Goal: Information Seeking & Learning: Learn about a topic

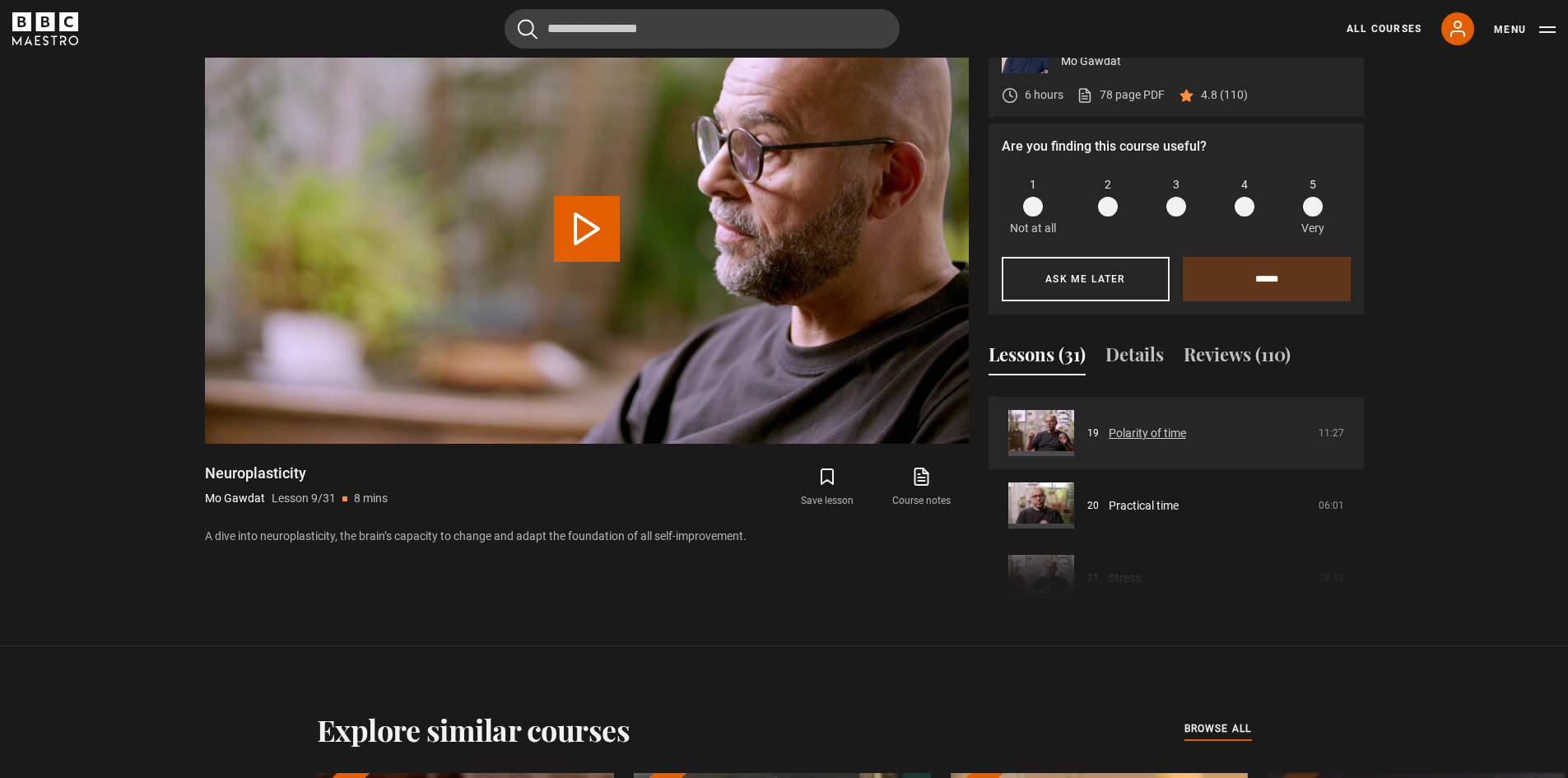
scroll to position [1349, 0]
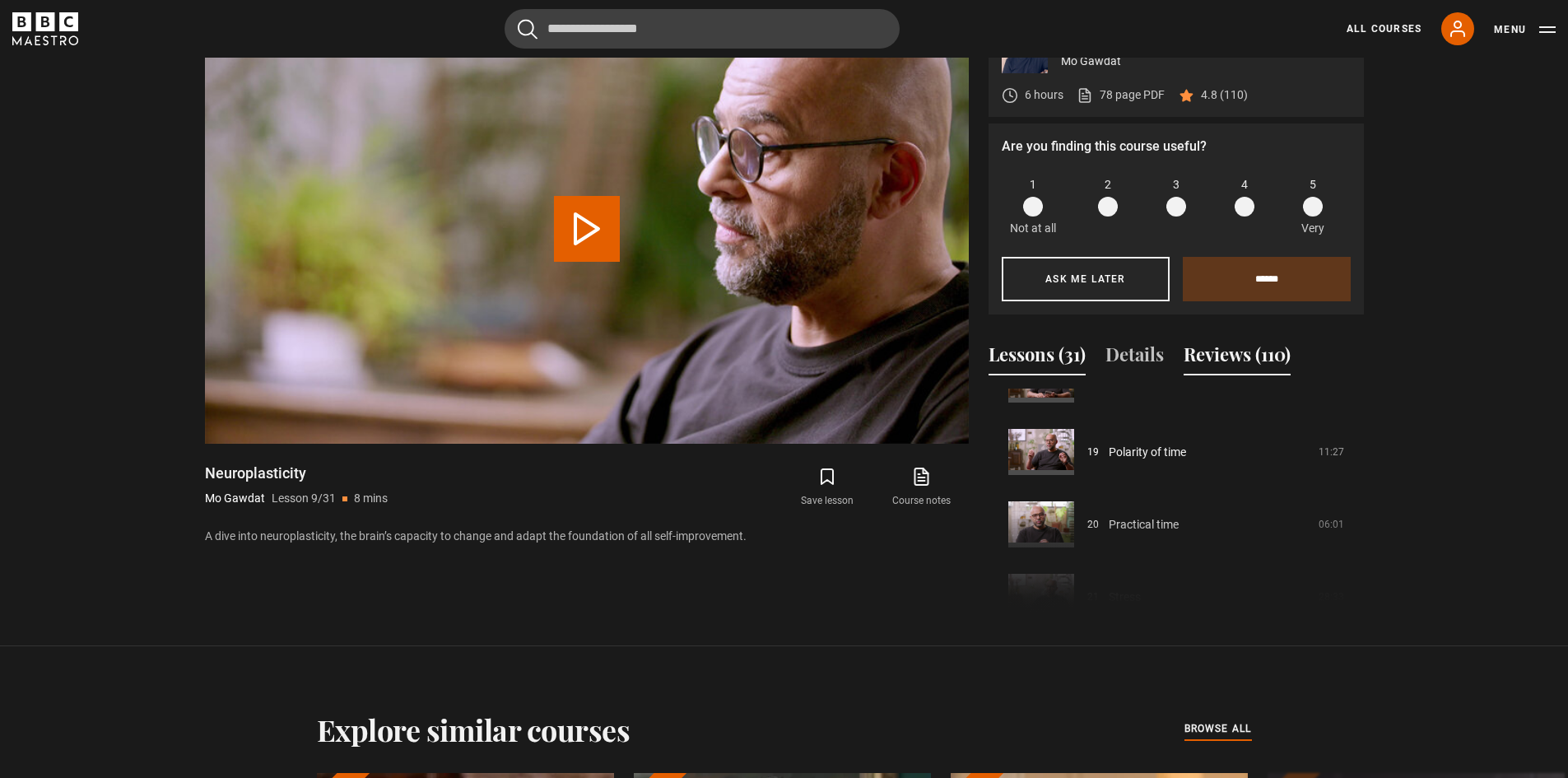
click at [1245, 358] on button "Reviews (110)" at bounding box center [1237, 358] width 107 height 35
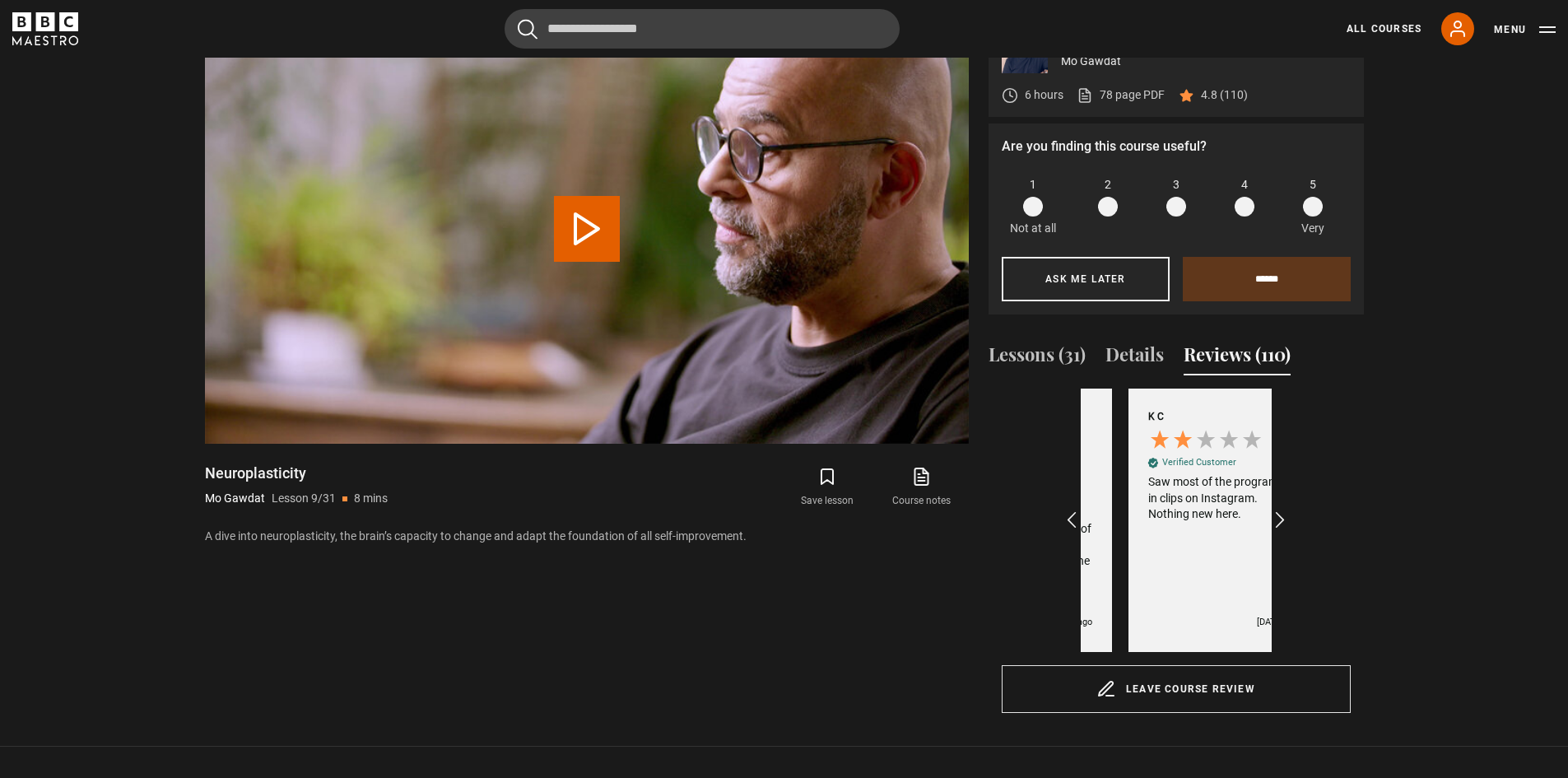
scroll to position [0, 191]
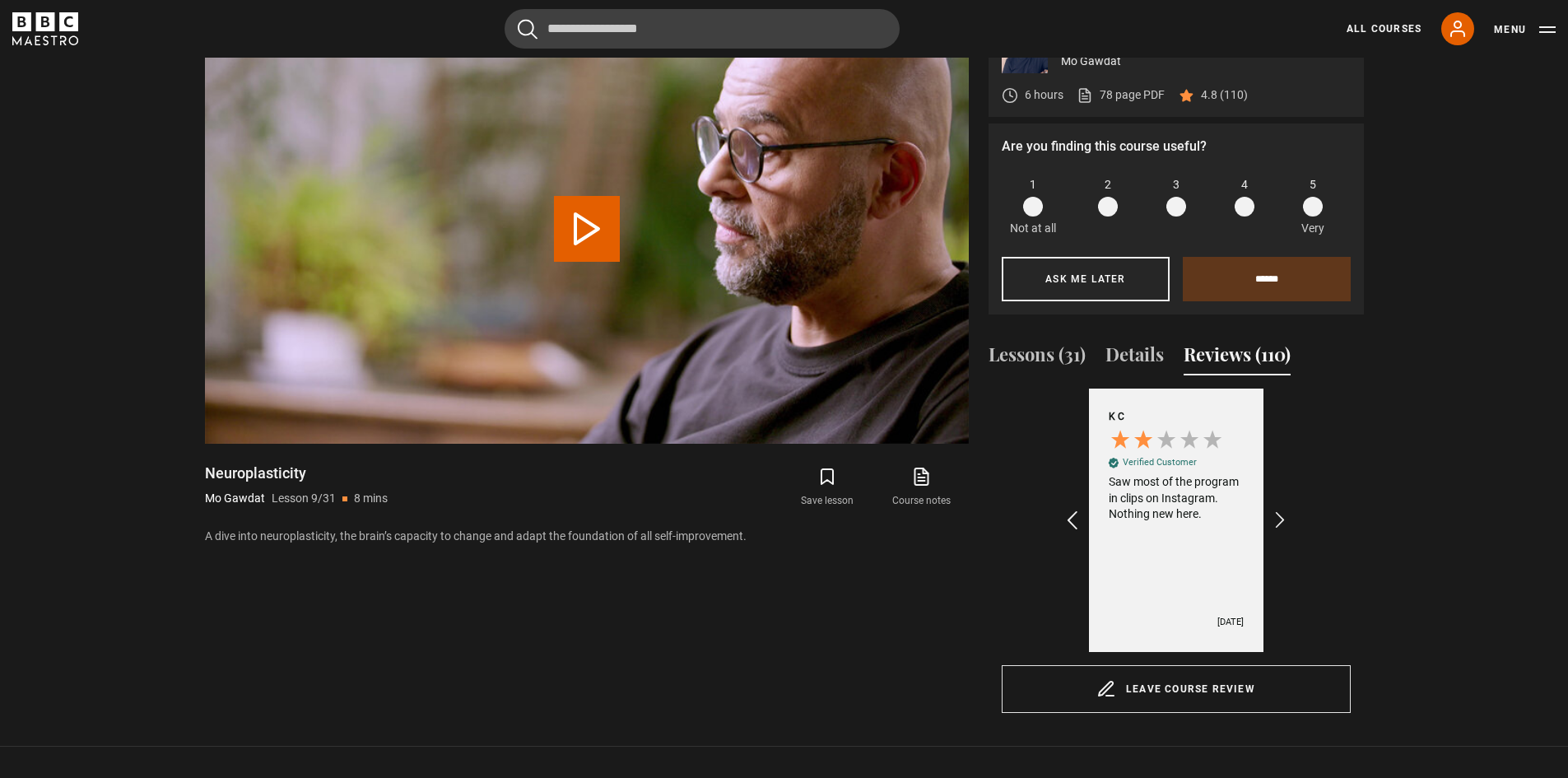
click at [1071, 509] on icon "REVIEWS.io Carousel Scroll Left" at bounding box center [1071, 520] width 23 height 23
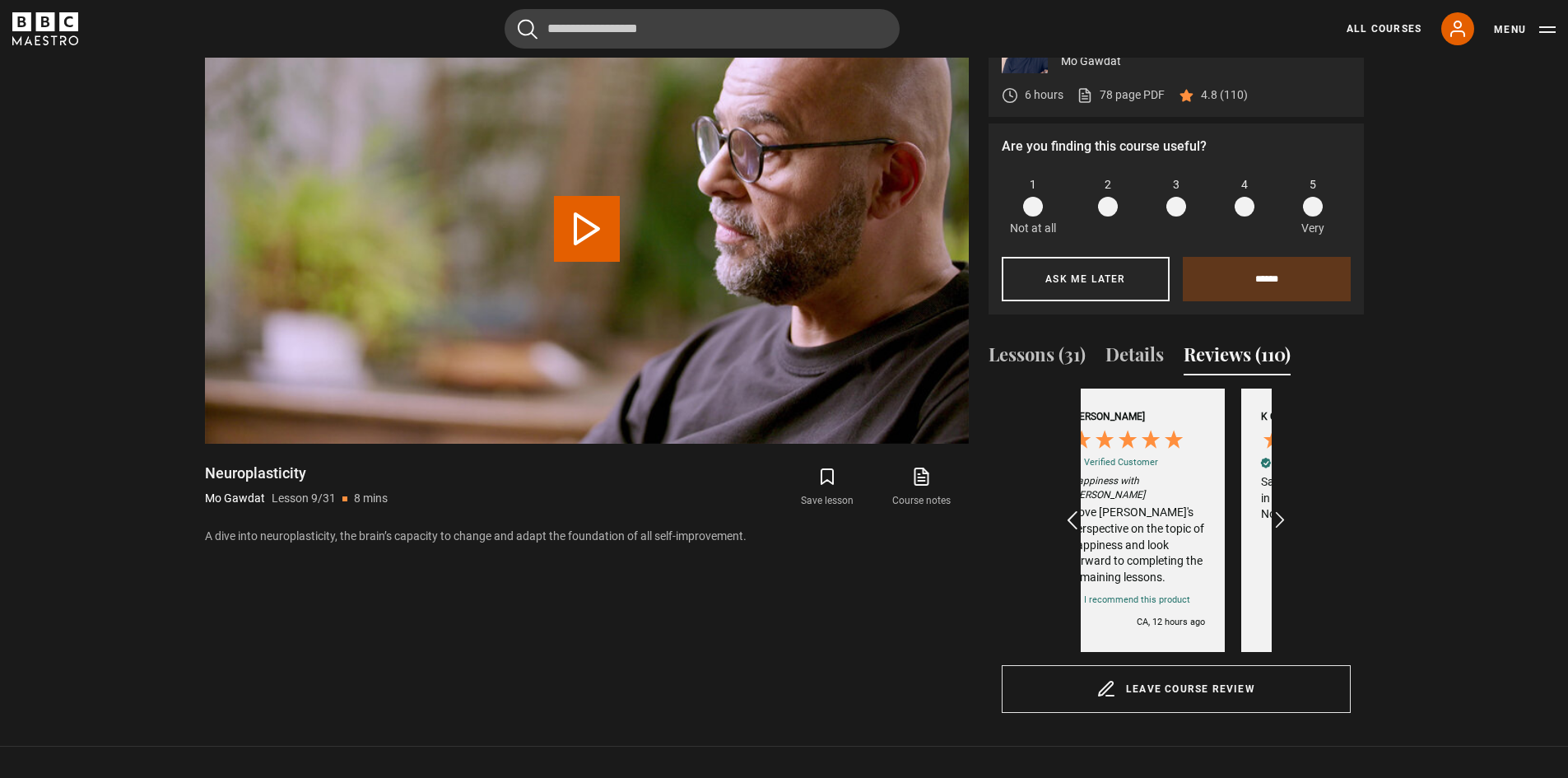
scroll to position [0, 0]
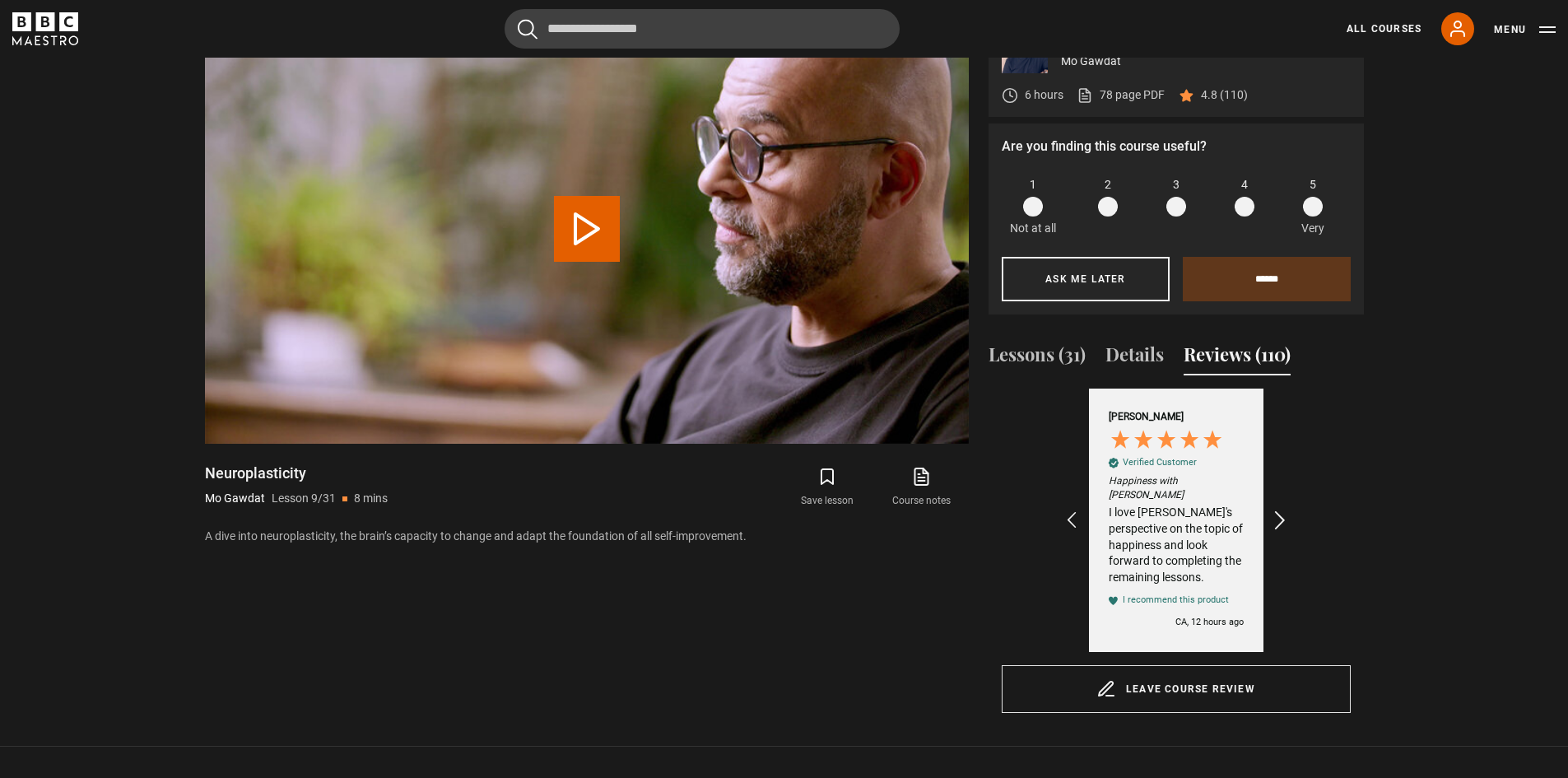
click at [1279, 509] on icon "REVIEWS.io Carousel Scroll Right" at bounding box center [1279, 520] width 23 height 23
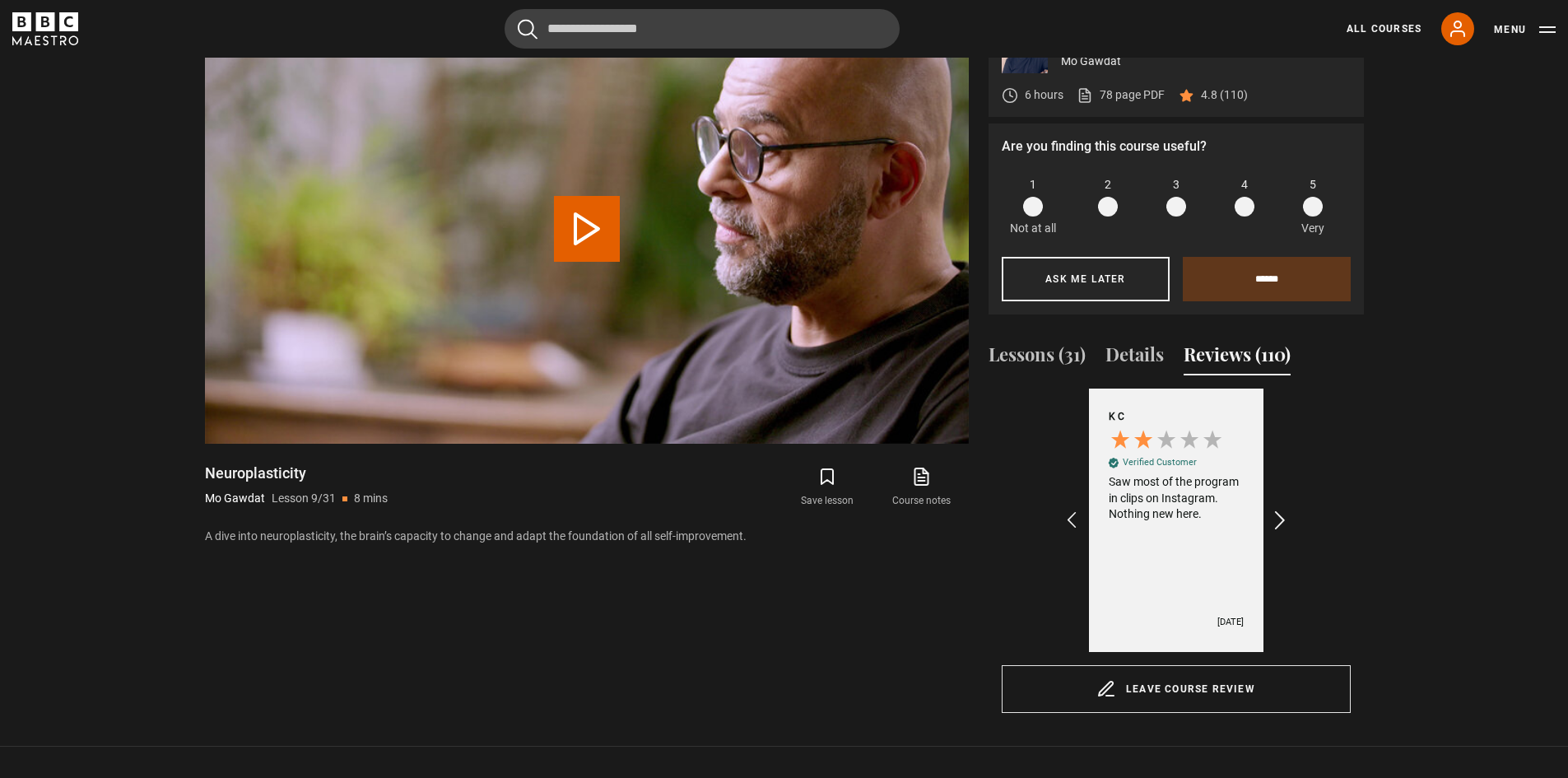
click at [1279, 509] on icon "REVIEWS.io Carousel Scroll Right" at bounding box center [1279, 520] width 23 height 23
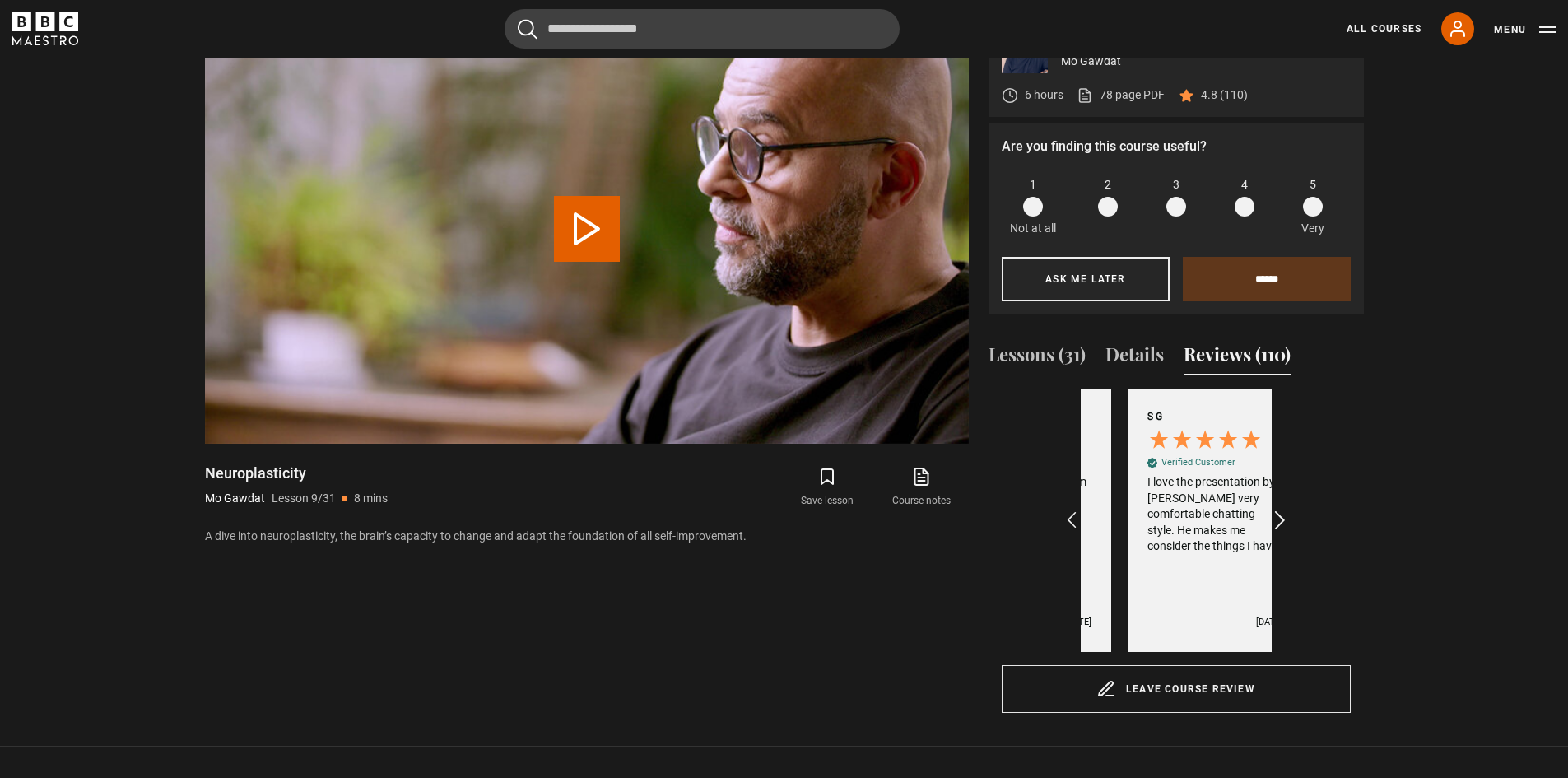
scroll to position [0, 382]
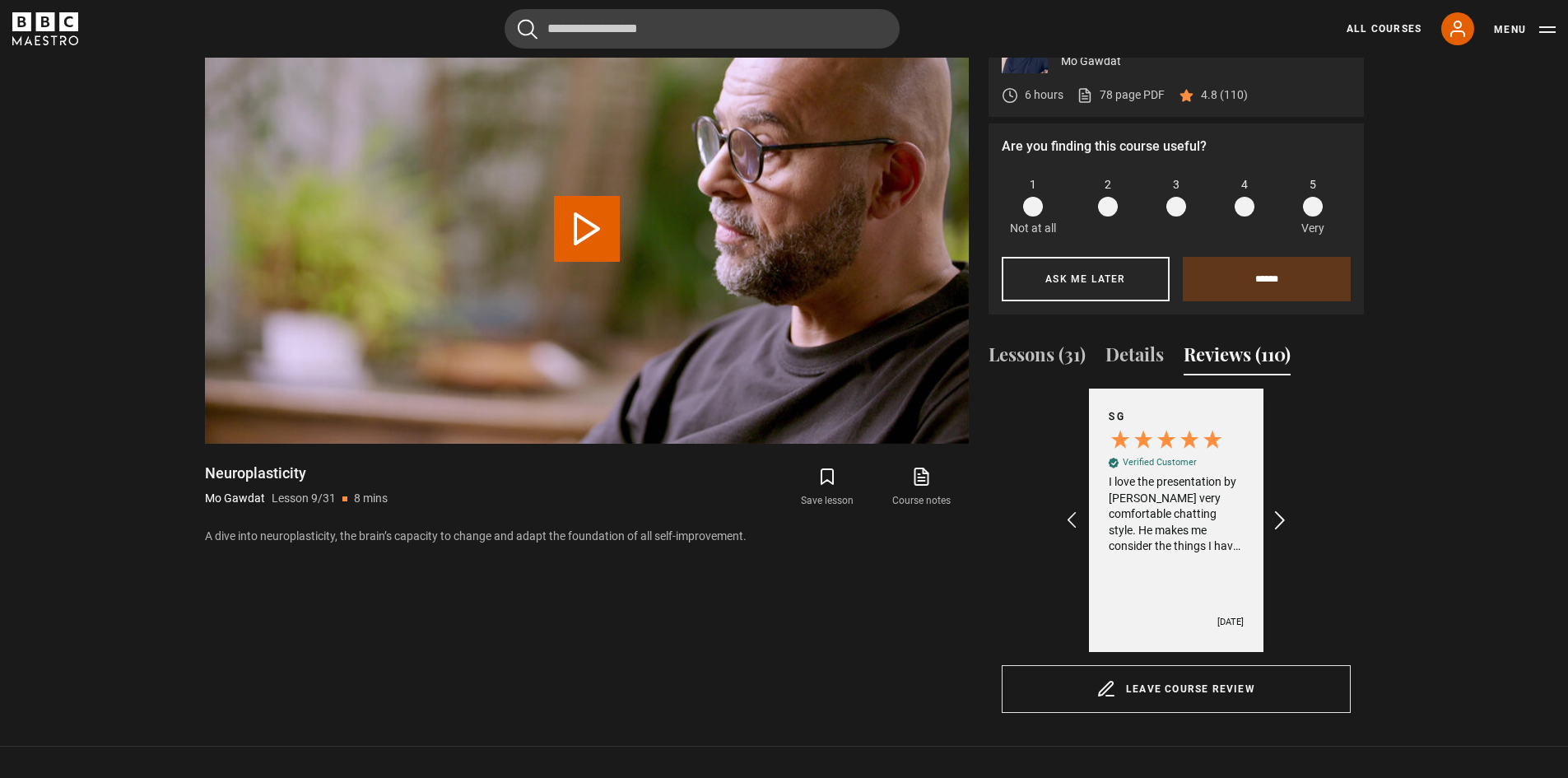
click at [1279, 509] on icon "REVIEWS.io Carousel Scroll Right" at bounding box center [1279, 520] width 23 height 23
click at [1067, 514] on icon "REVIEWS.io Carousel Scroll Left" at bounding box center [1071, 520] width 23 height 23
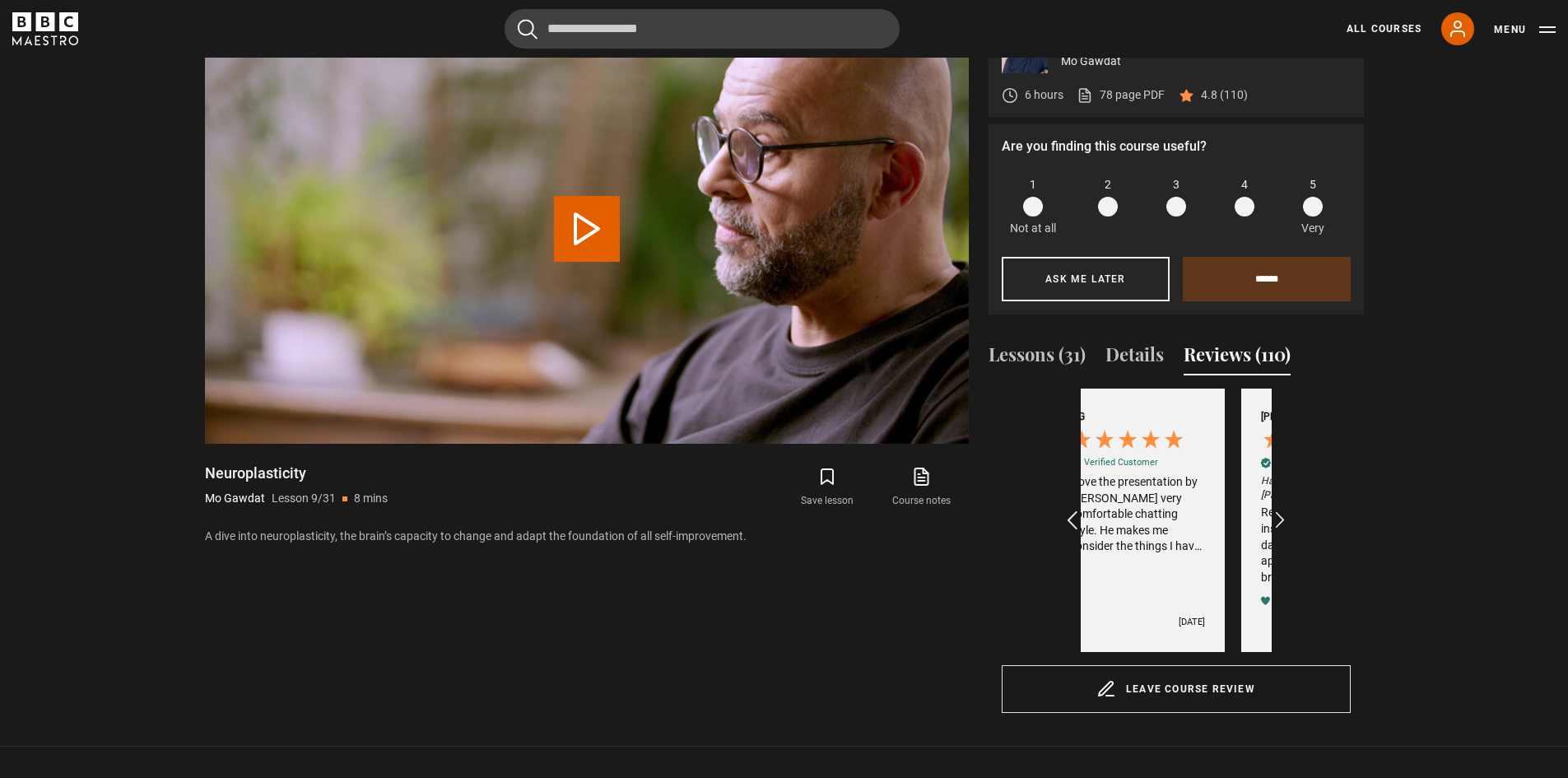
scroll to position [0, 382]
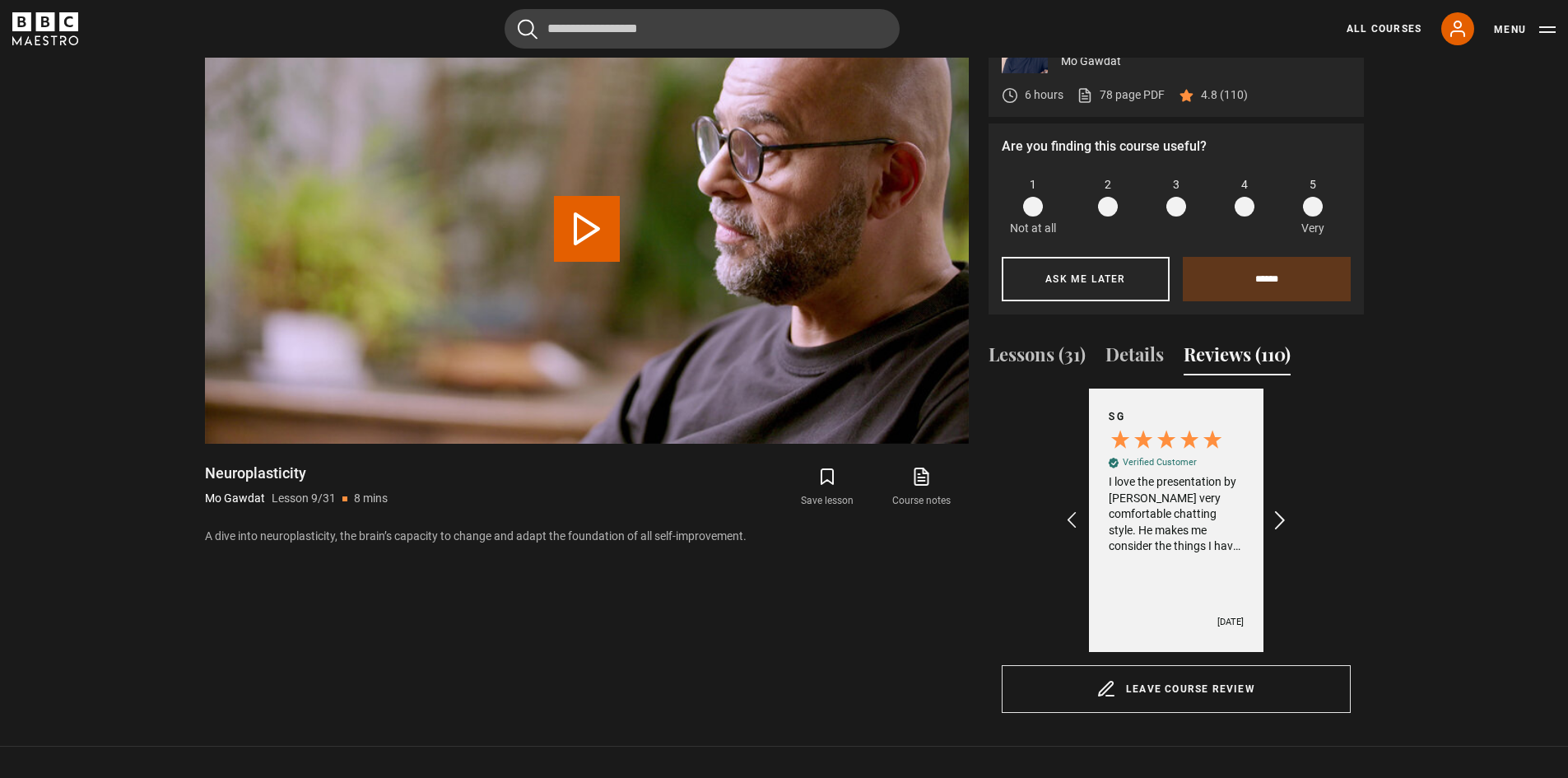
click at [1281, 512] on icon "REVIEWS.io Carousel Scroll Right" at bounding box center [1279, 520] width 23 height 23
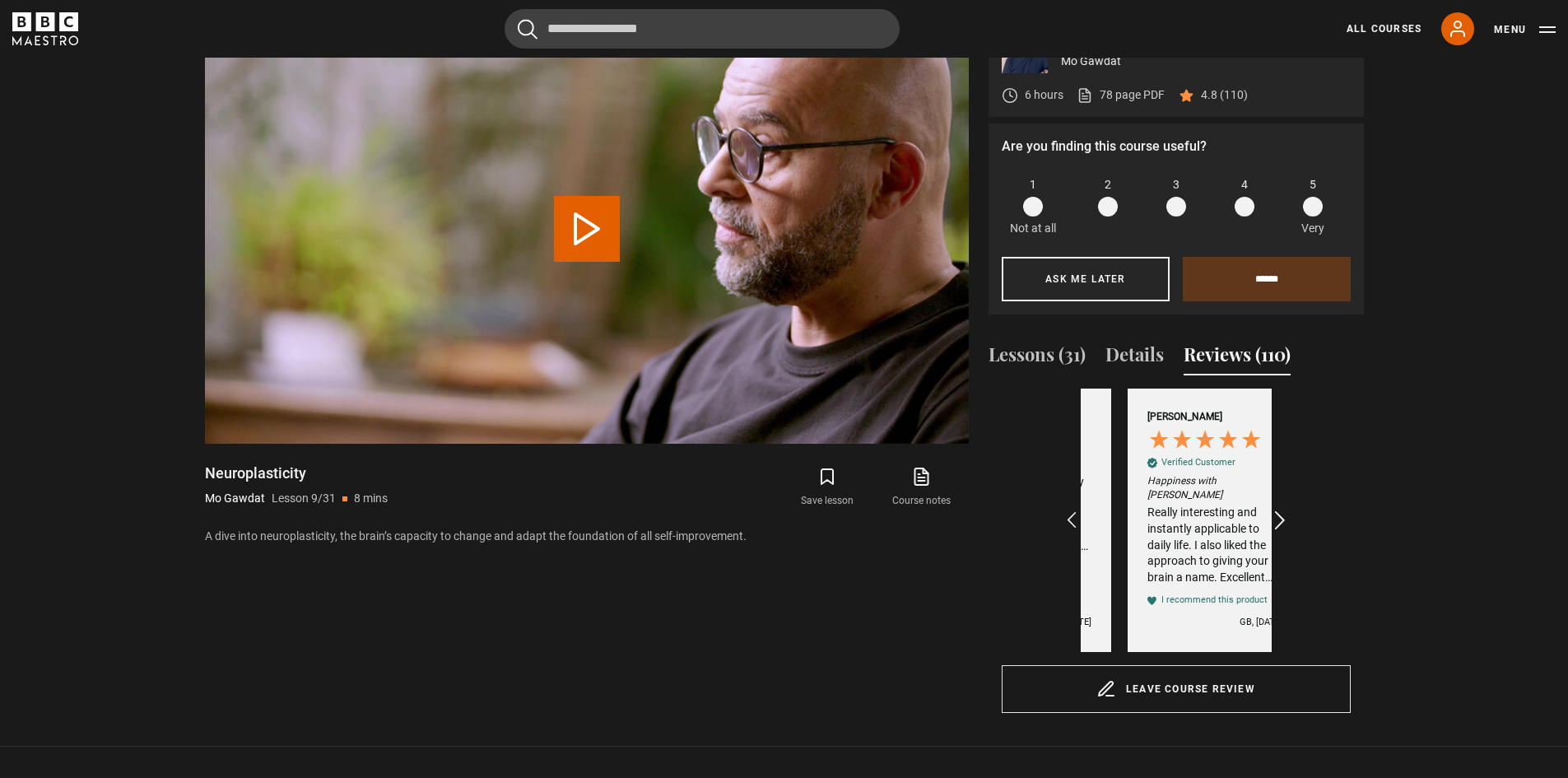
scroll to position [0, 573]
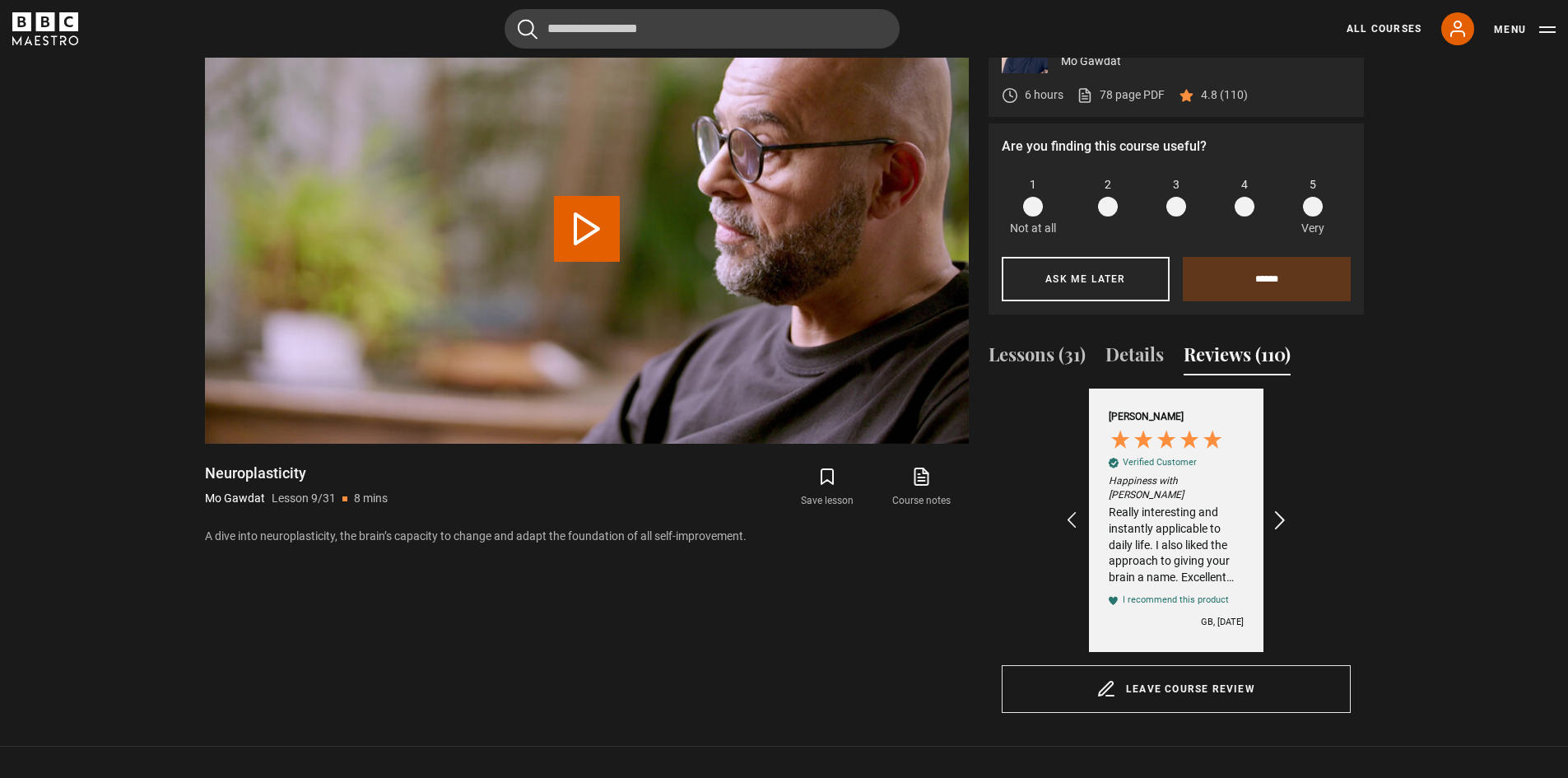
click at [1281, 512] on icon "REVIEWS.io Carousel Scroll Right" at bounding box center [1279, 520] width 23 height 23
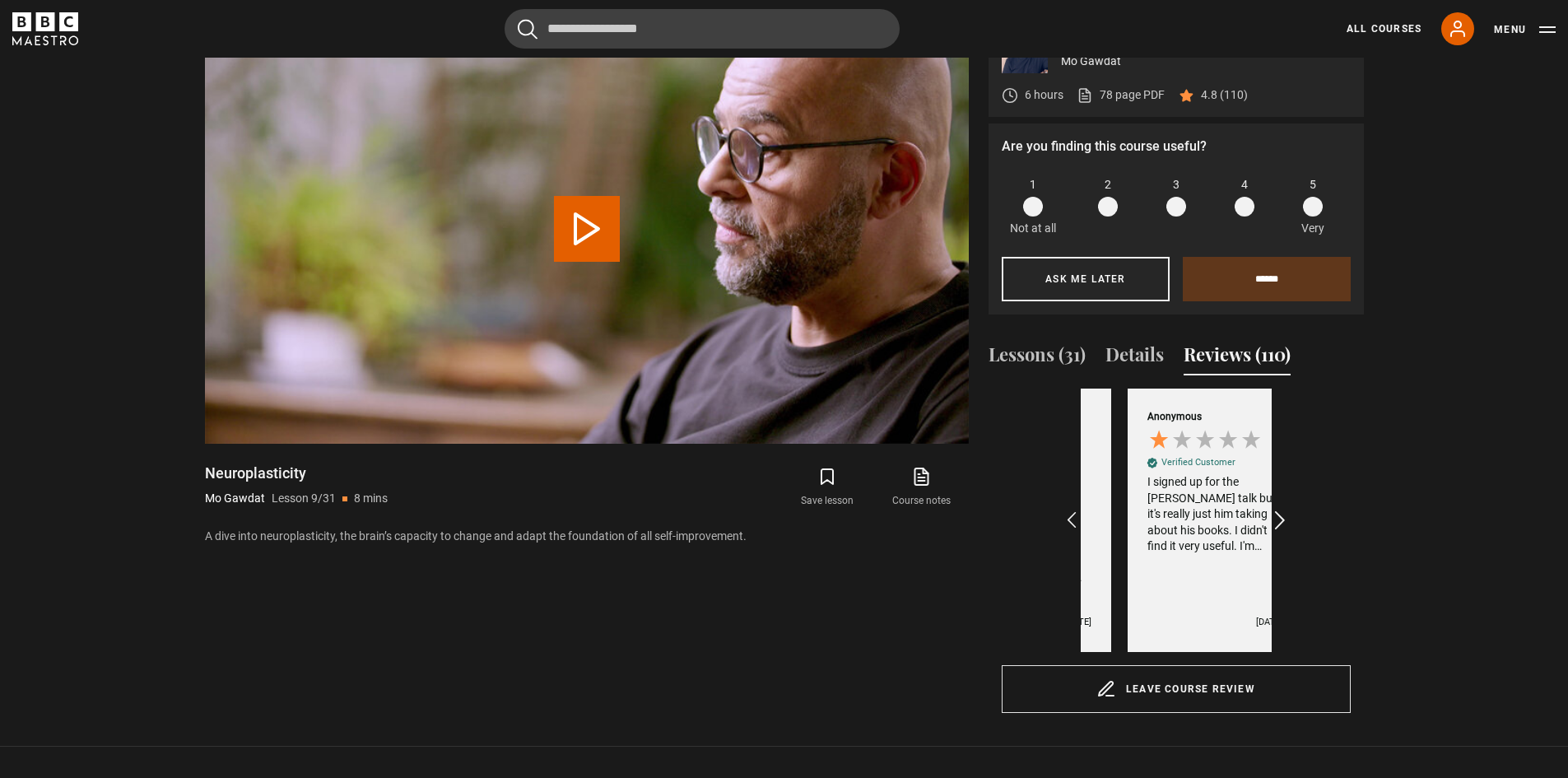
scroll to position [0, 764]
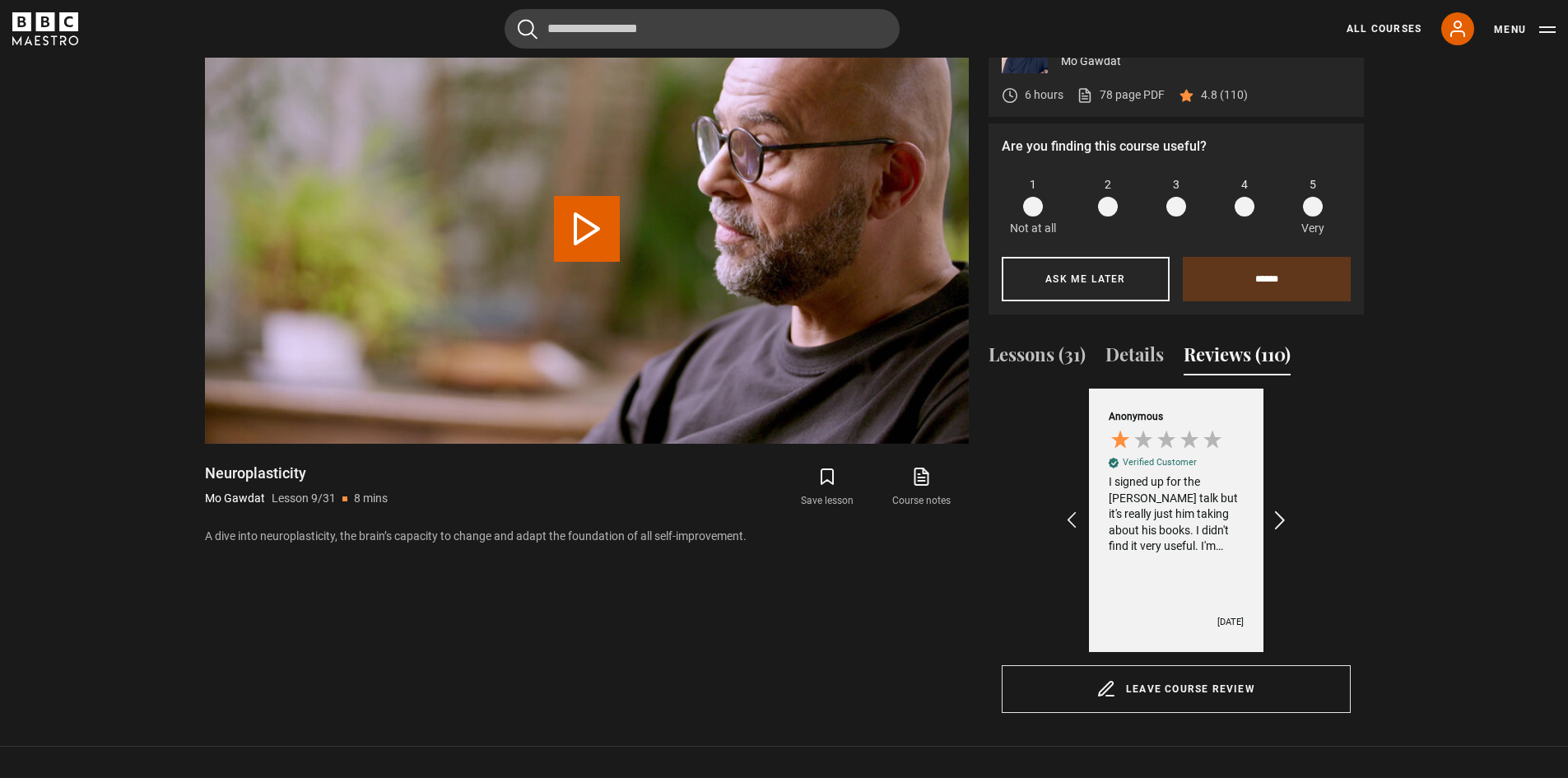
click at [1281, 512] on icon "REVIEWS.io Carousel Scroll Right" at bounding box center [1279, 520] width 23 height 23
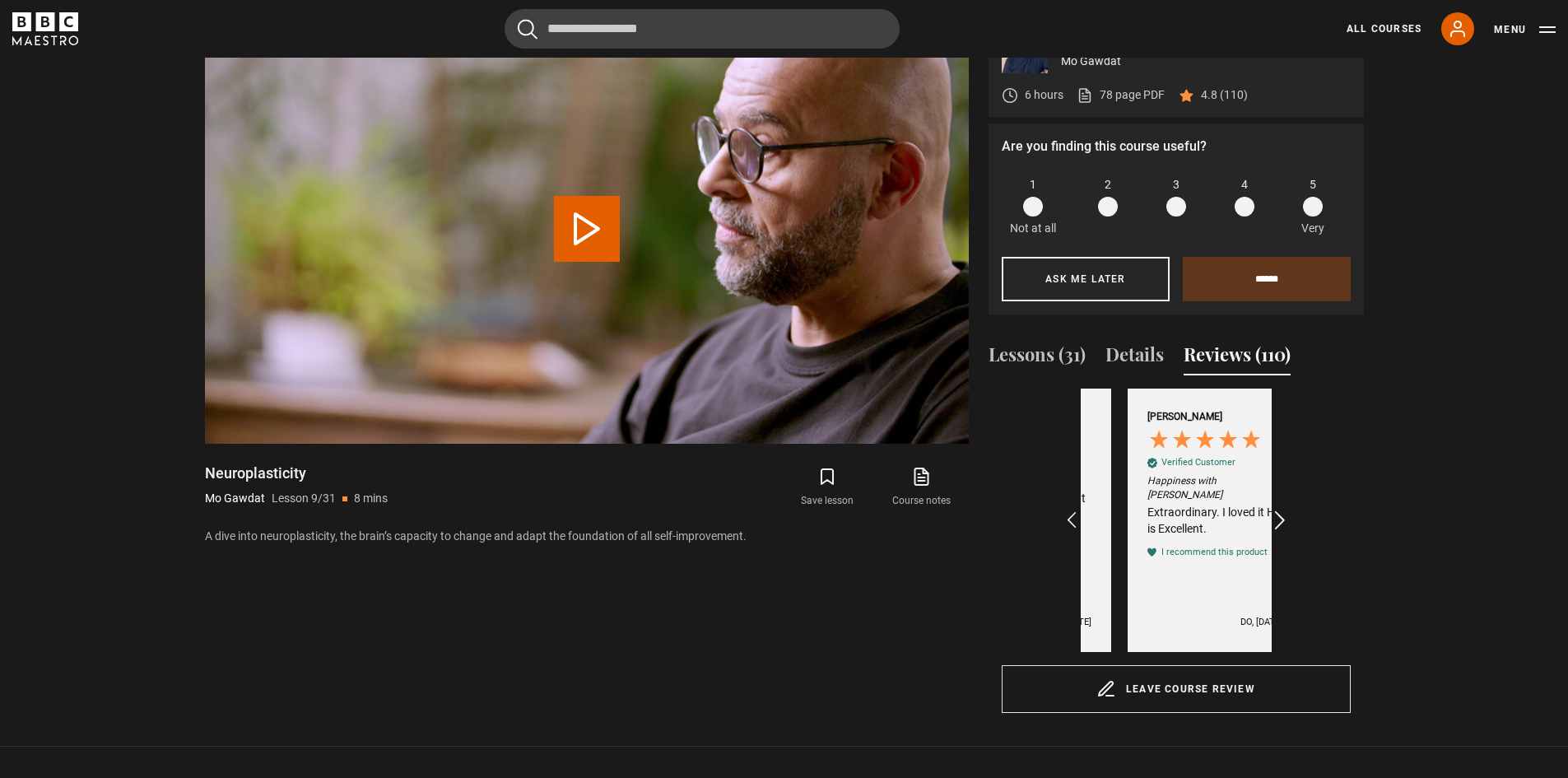
scroll to position [0, 954]
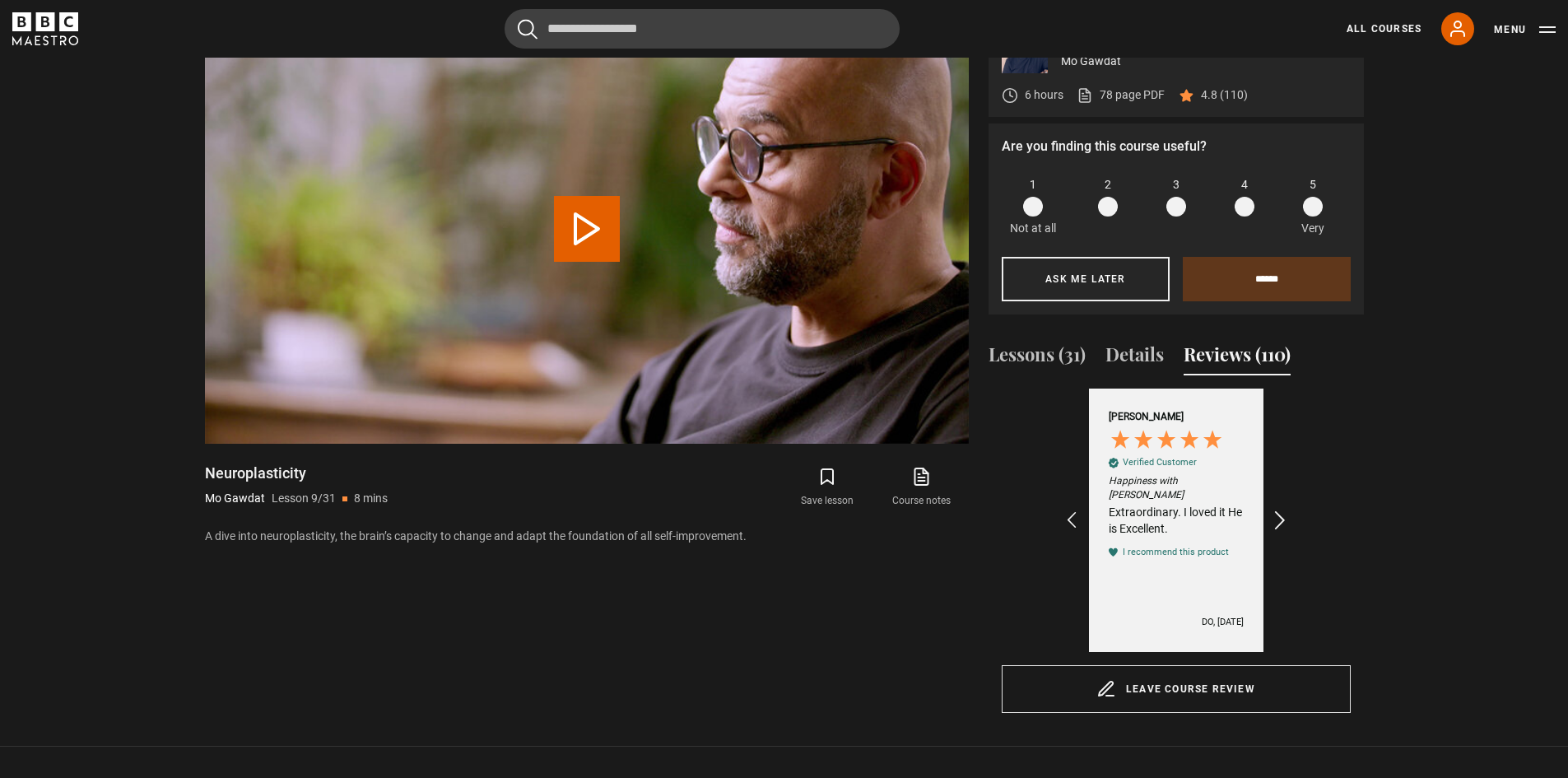
click at [1281, 512] on icon "REVIEWS.io Carousel Scroll Right" at bounding box center [1279, 520] width 23 height 23
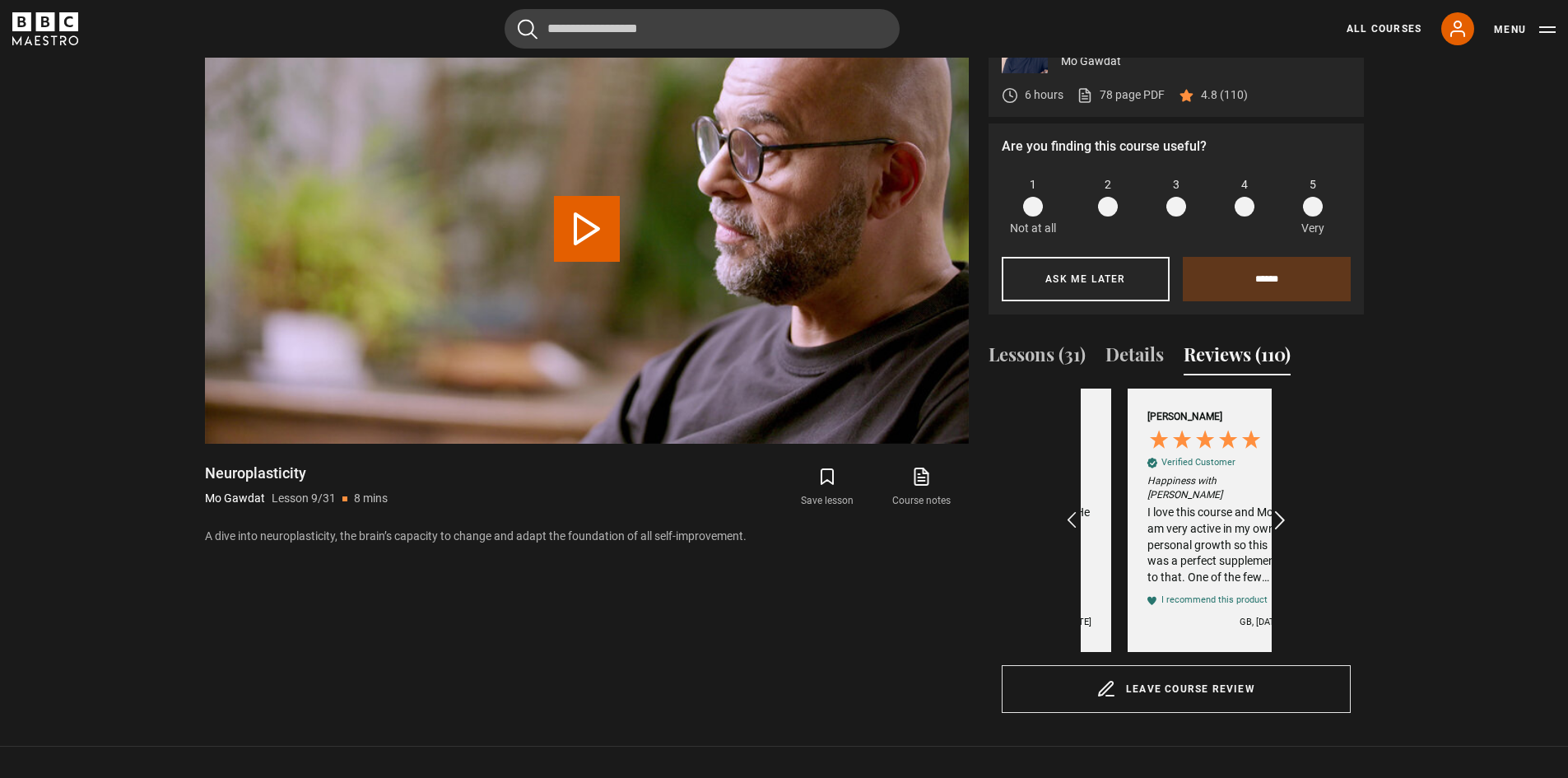
scroll to position [0, 1146]
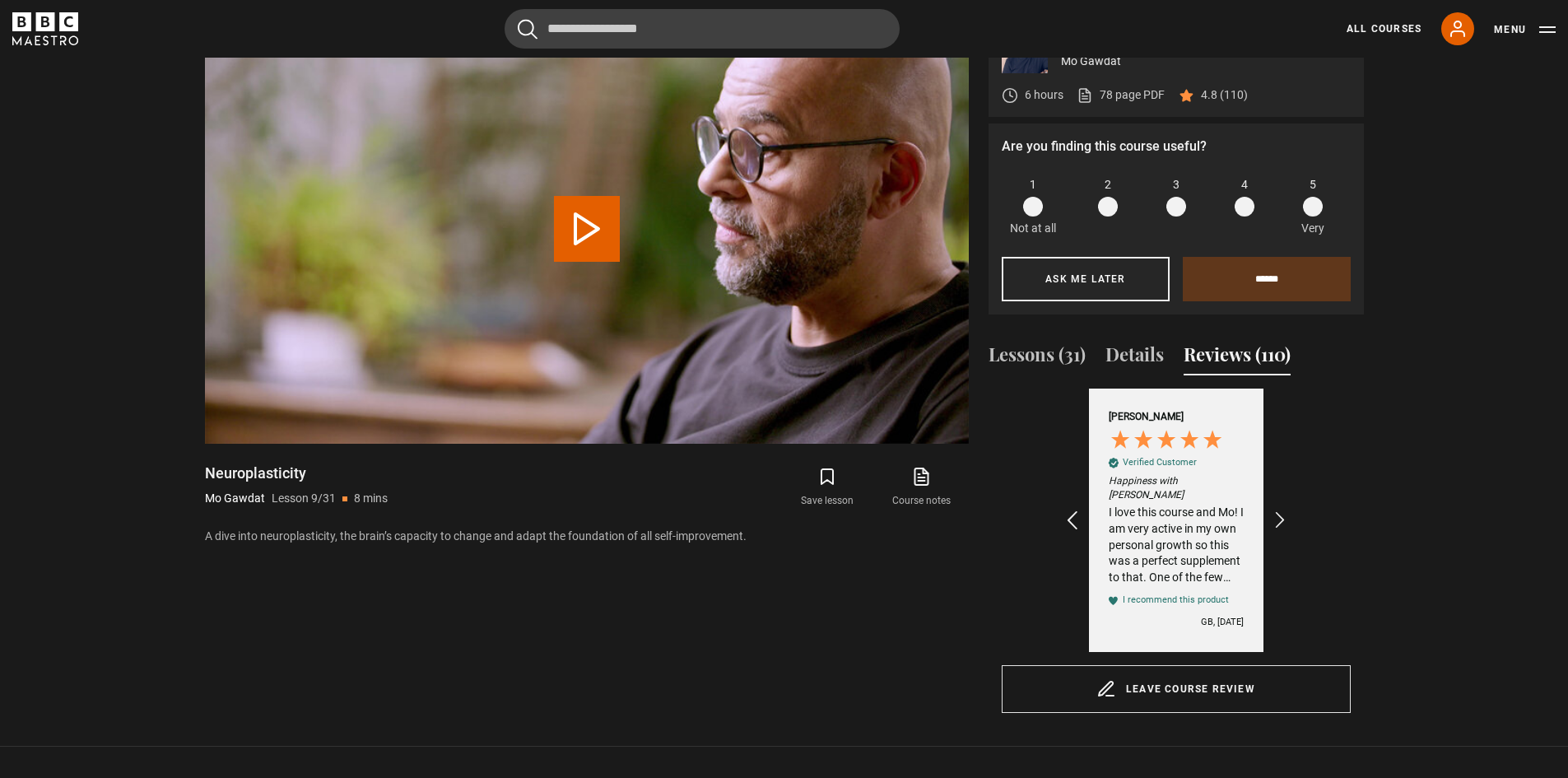
click at [1073, 509] on icon "REVIEWS.io Carousel Scroll Left" at bounding box center [1071, 520] width 23 height 23
click at [1282, 511] on icon "REVIEWS.io Carousel Scroll Right" at bounding box center [1279, 520] width 23 height 23
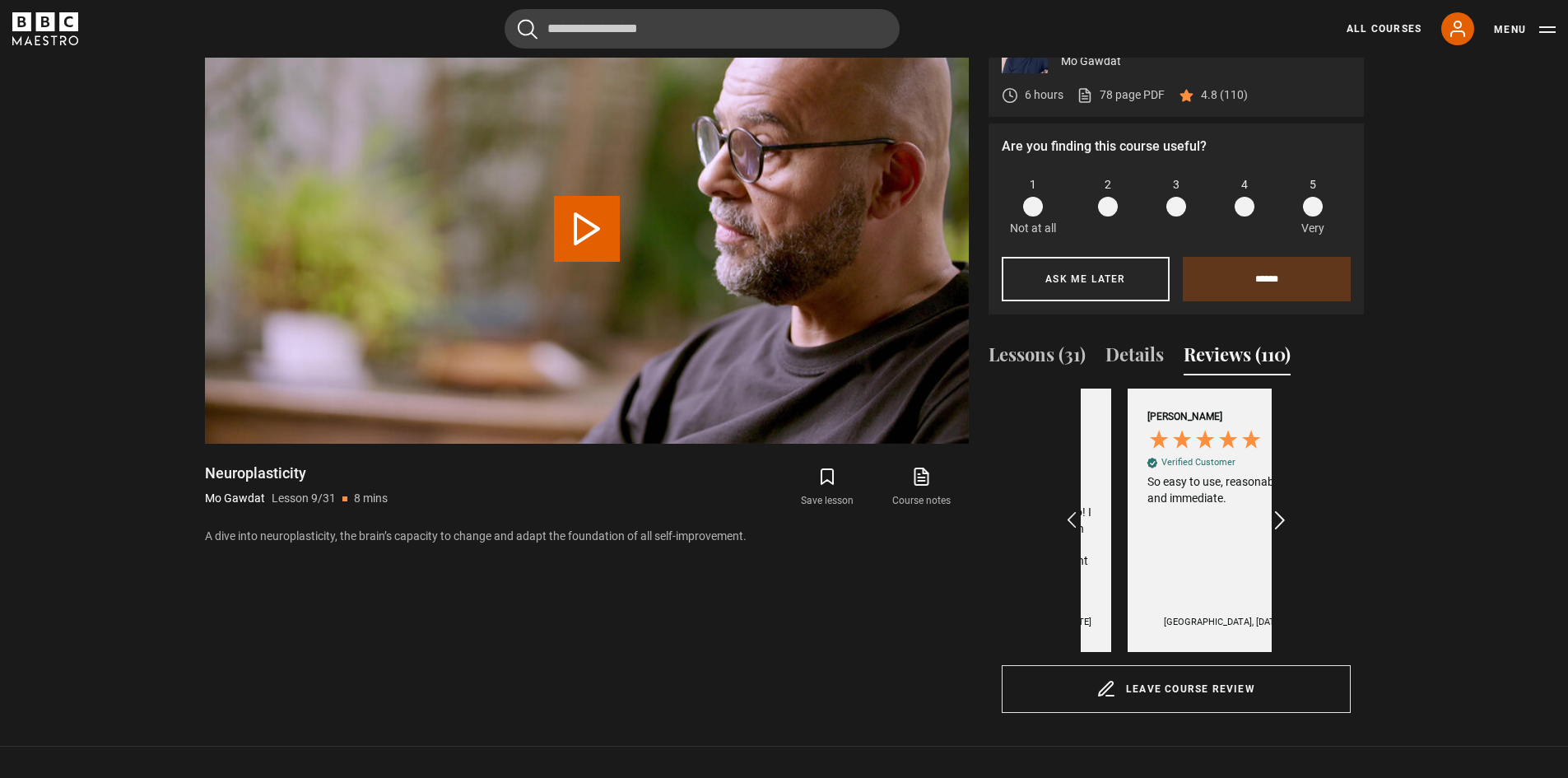
scroll to position [0, 1336]
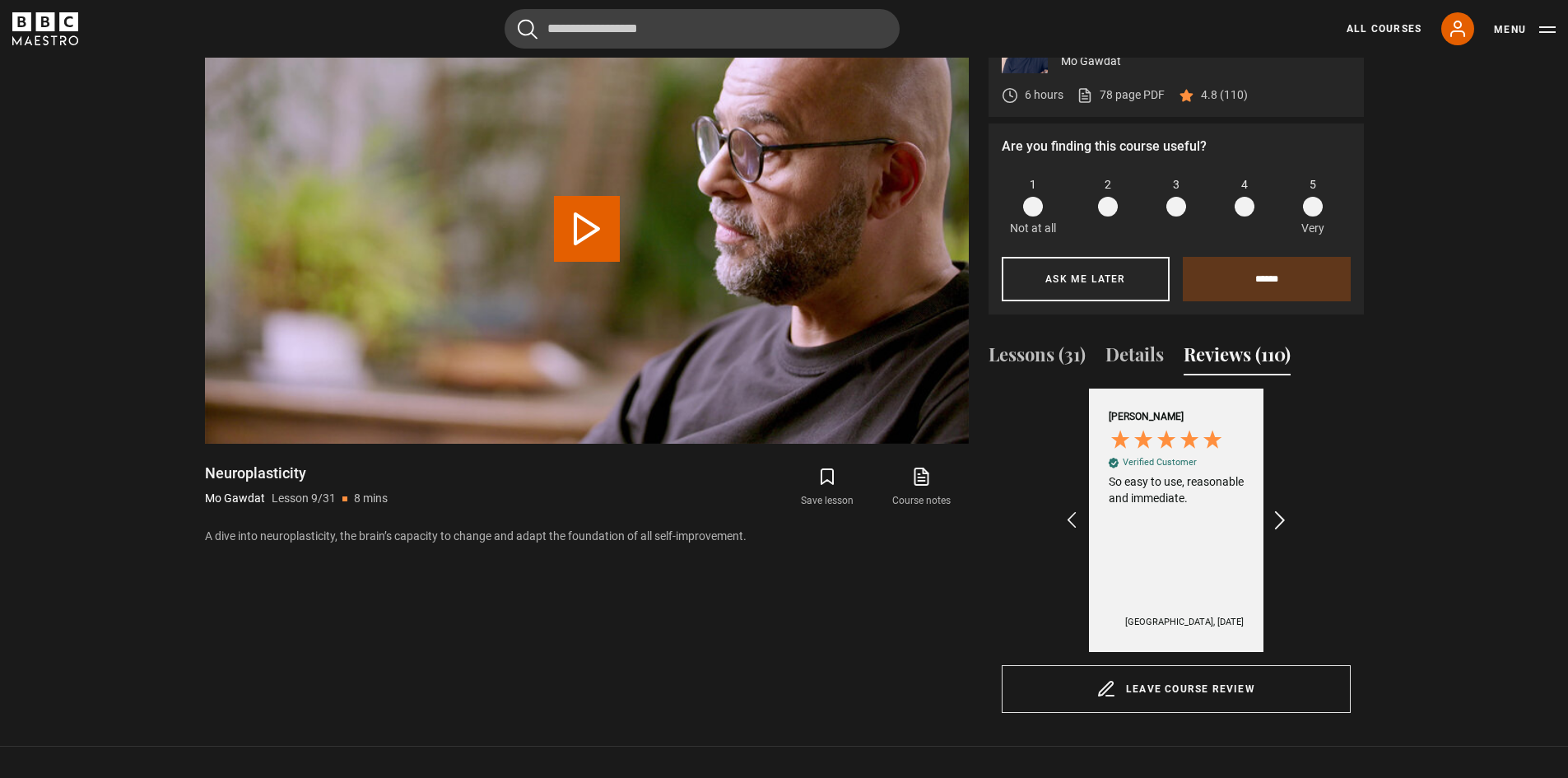
click at [1282, 511] on icon "REVIEWS.io Carousel Scroll Right" at bounding box center [1279, 520] width 23 height 23
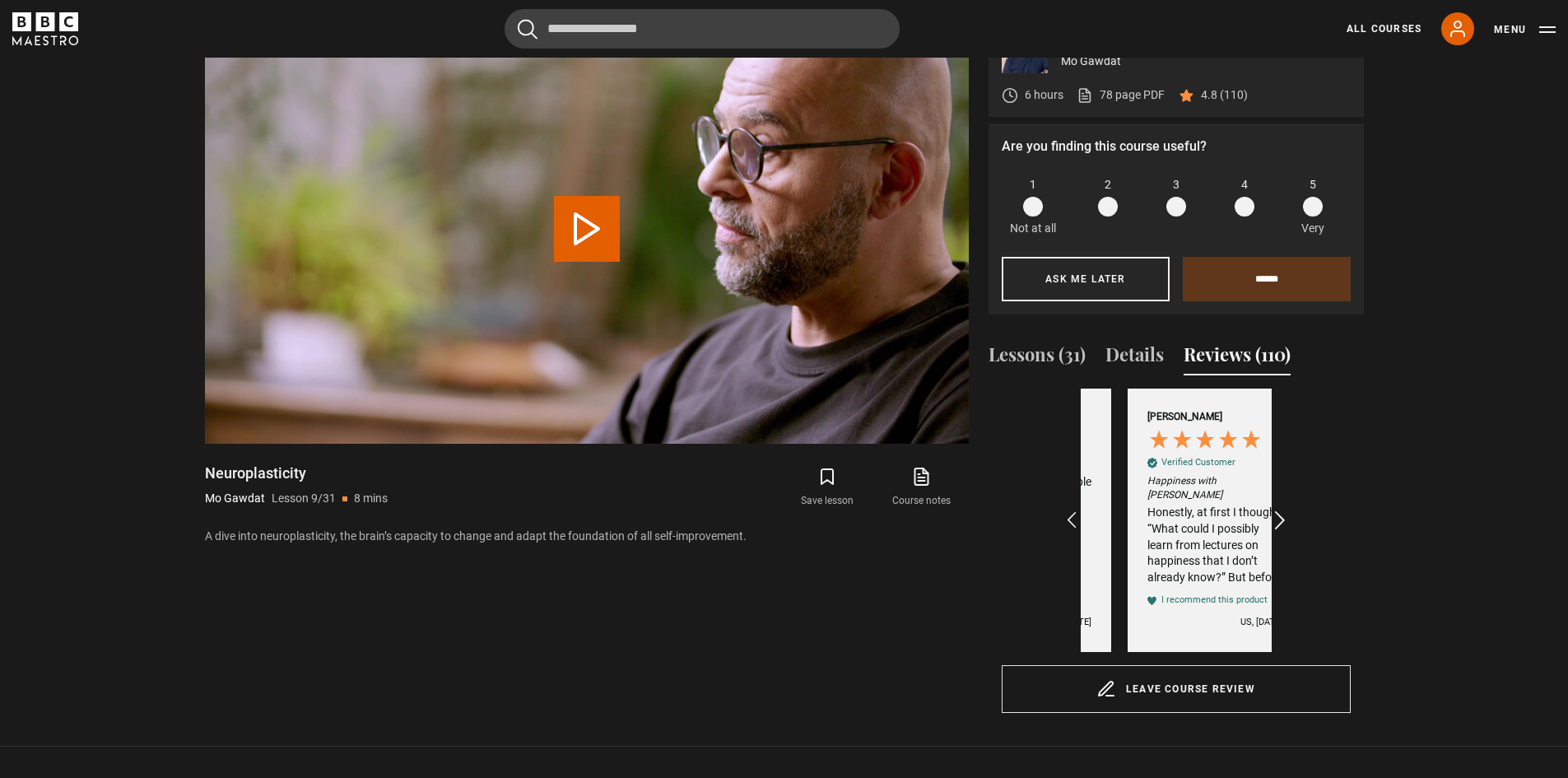
scroll to position [0, 1527]
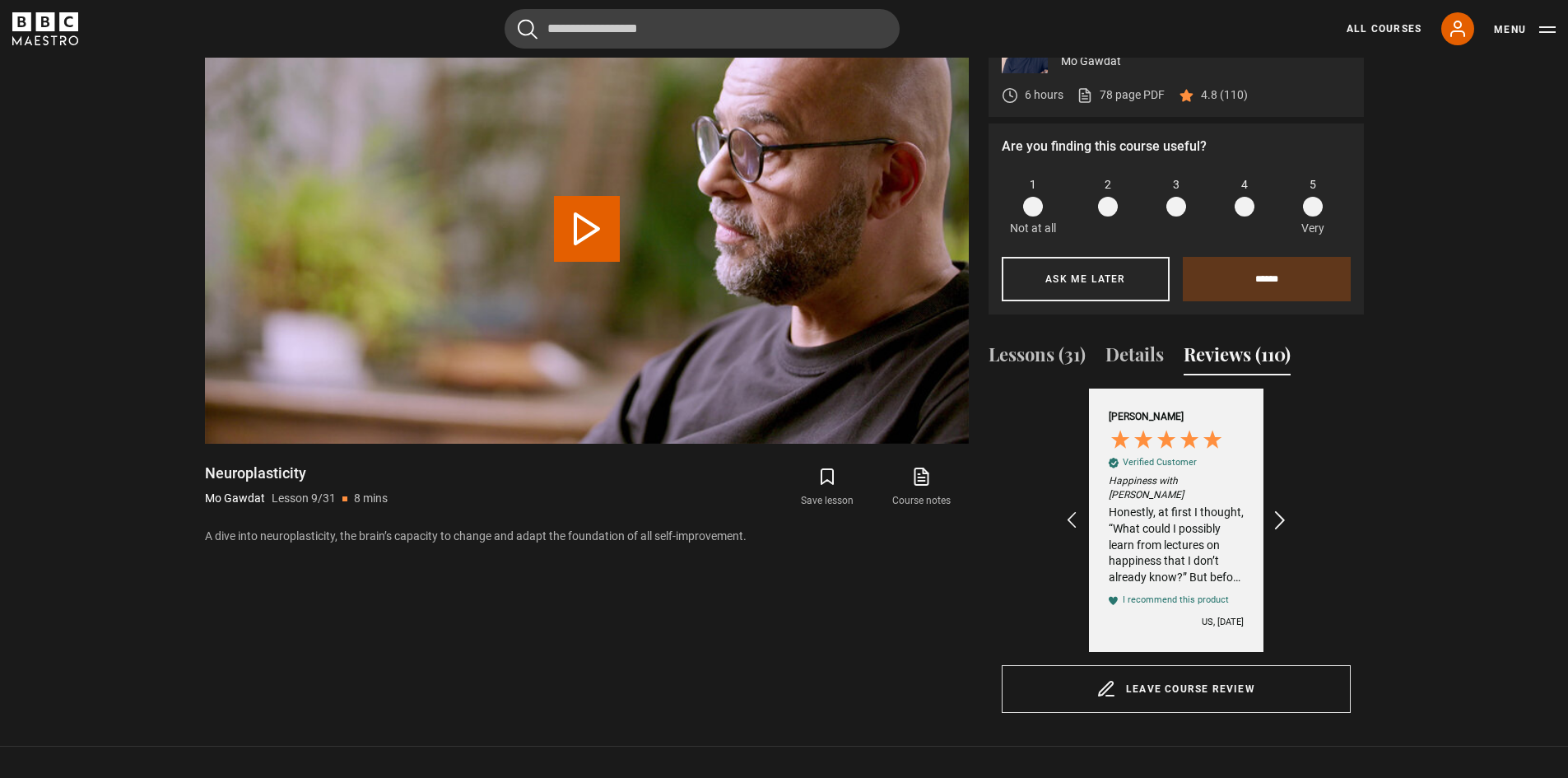
click at [1282, 511] on icon "REVIEWS.io Carousel Scroll Right" at bounding box center [1279, 520] width 23 height 23
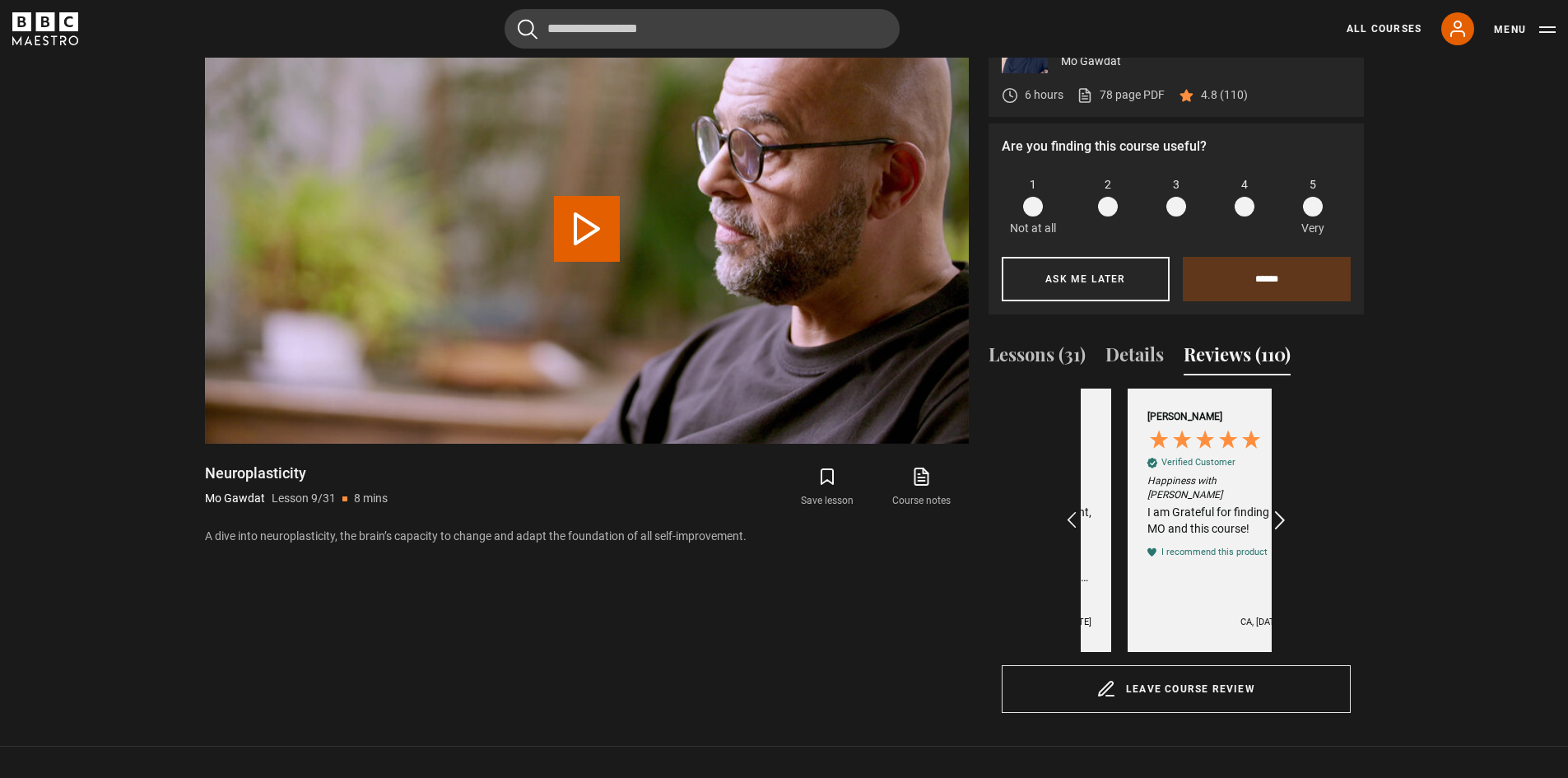
scroll to position [0, 1718]
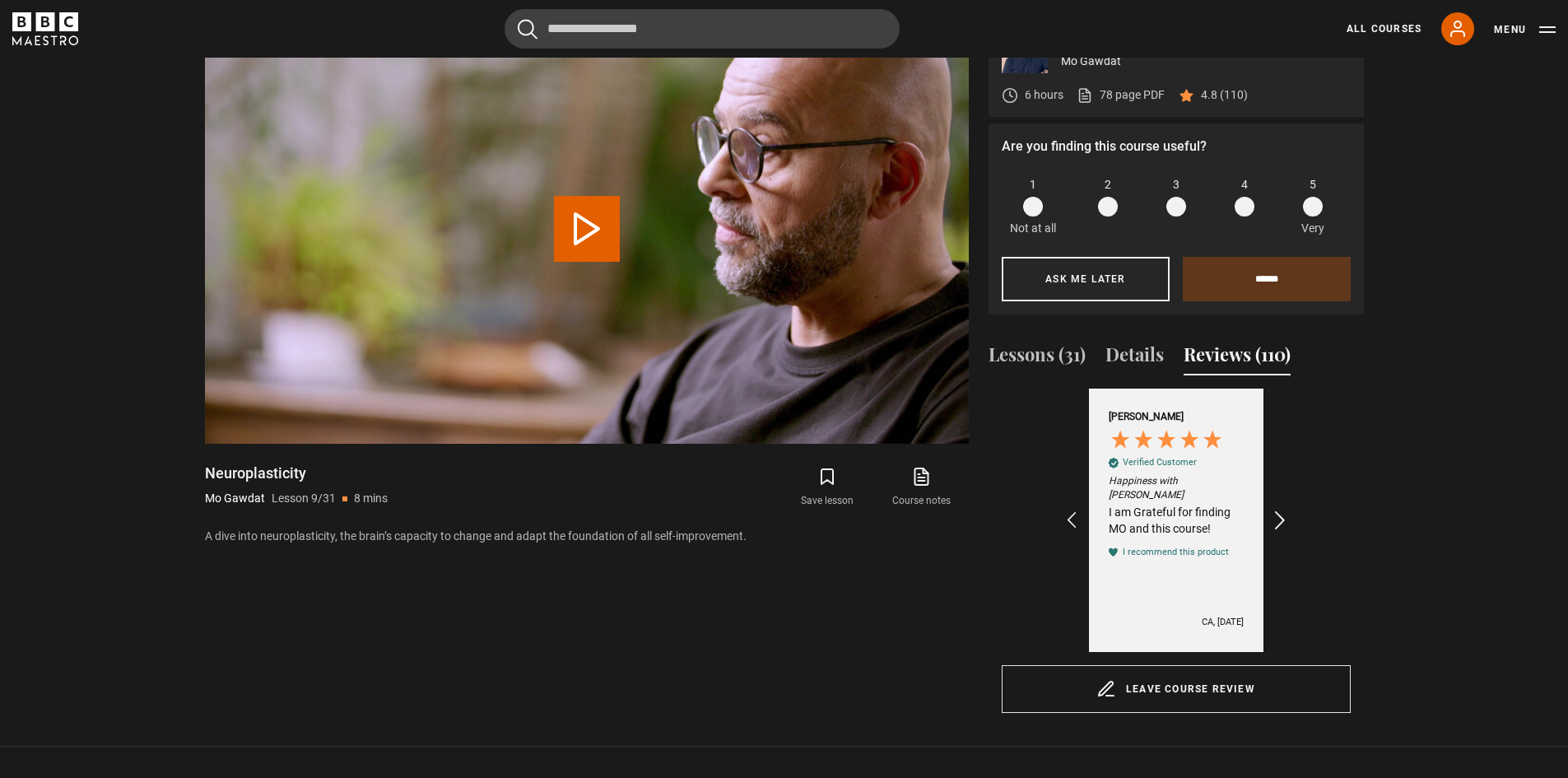
click at [1282, 511] on icon "REVIEWS.io Carousel Scroll Right" at bounding box center [1279, 520] width 23 height 23
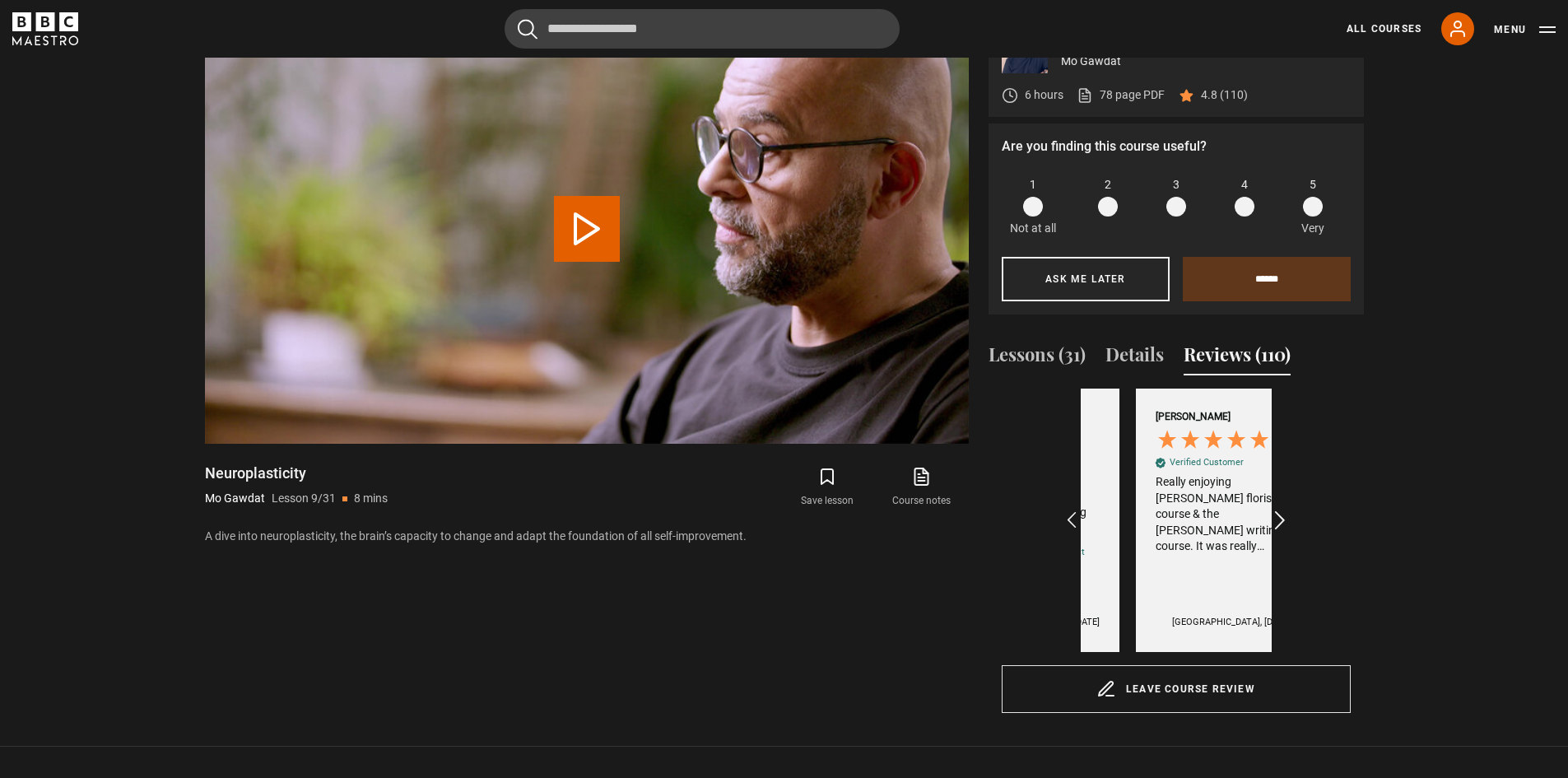
scroll to position [0, 1909]
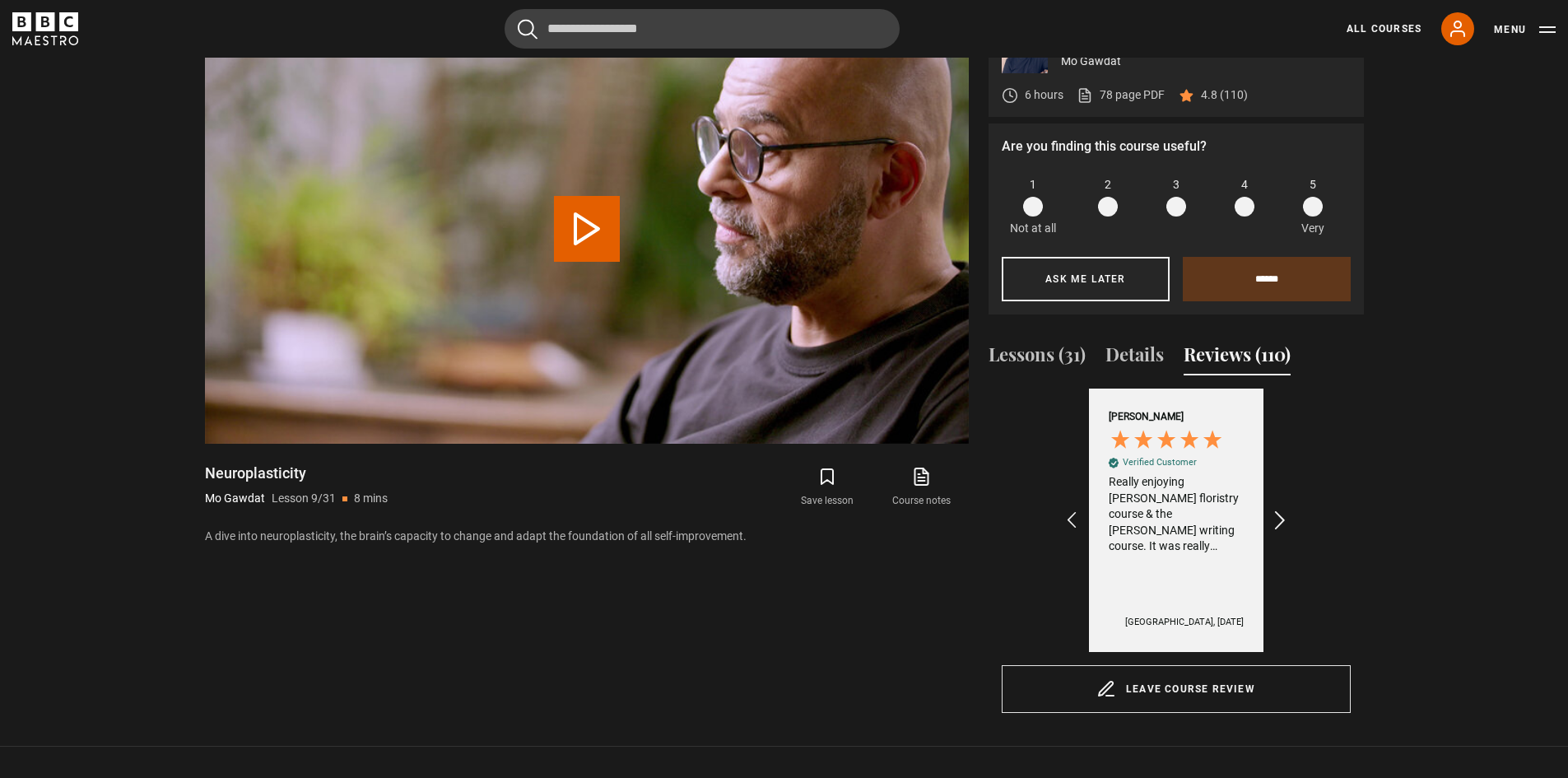
click at [1282, 511] on icon "REVIEWS.io Carousel Scroll Right" at bounding box center [1279, 520] width 23 height 23
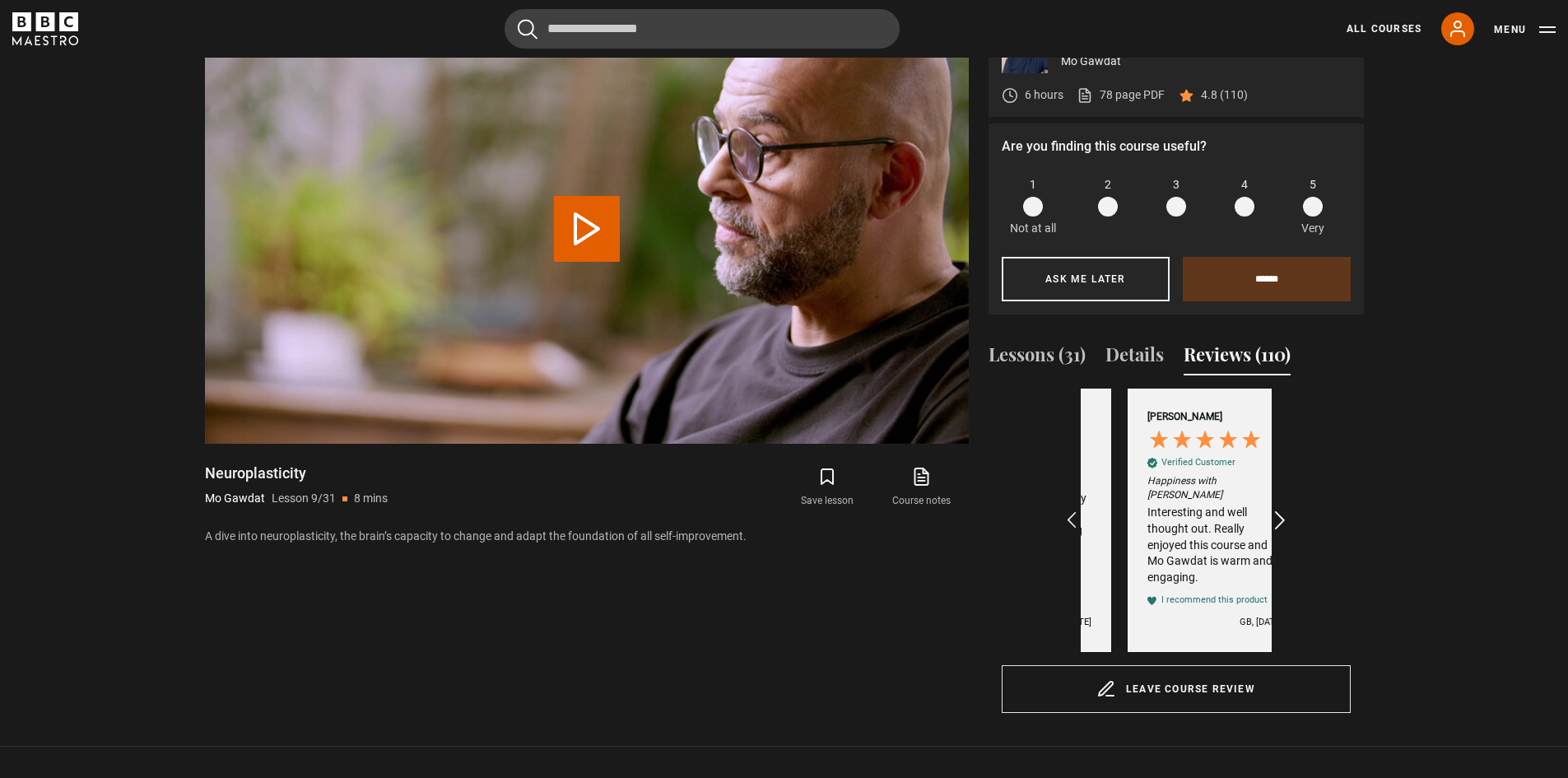
scroll to position [0, 2100]
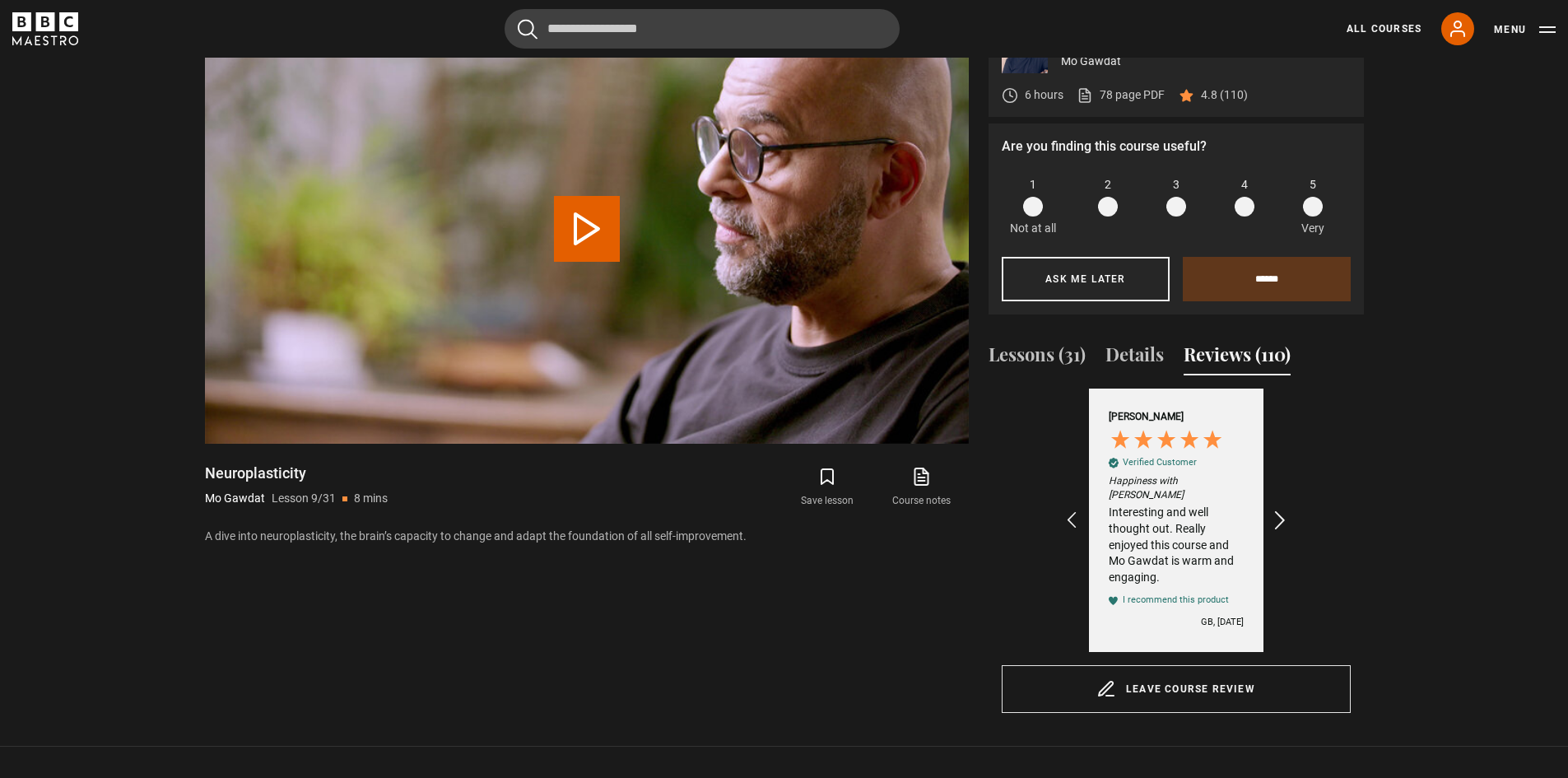
click at [1282, 511] on icon "REVIEWS.io Carousel Scroll Right" at bounding box center [1279, 520] width 23 height 23
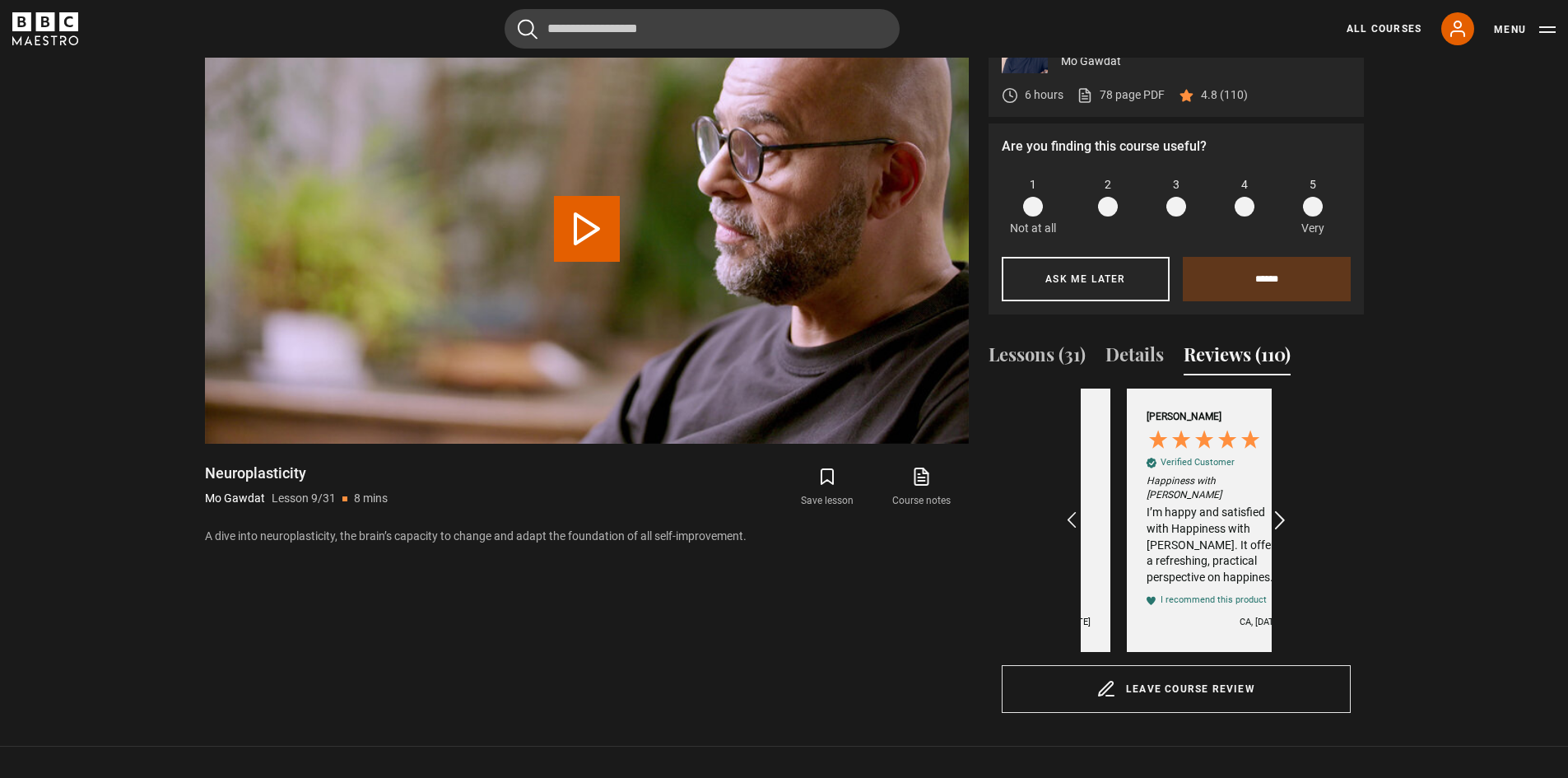
scroll to position [0, 2291]
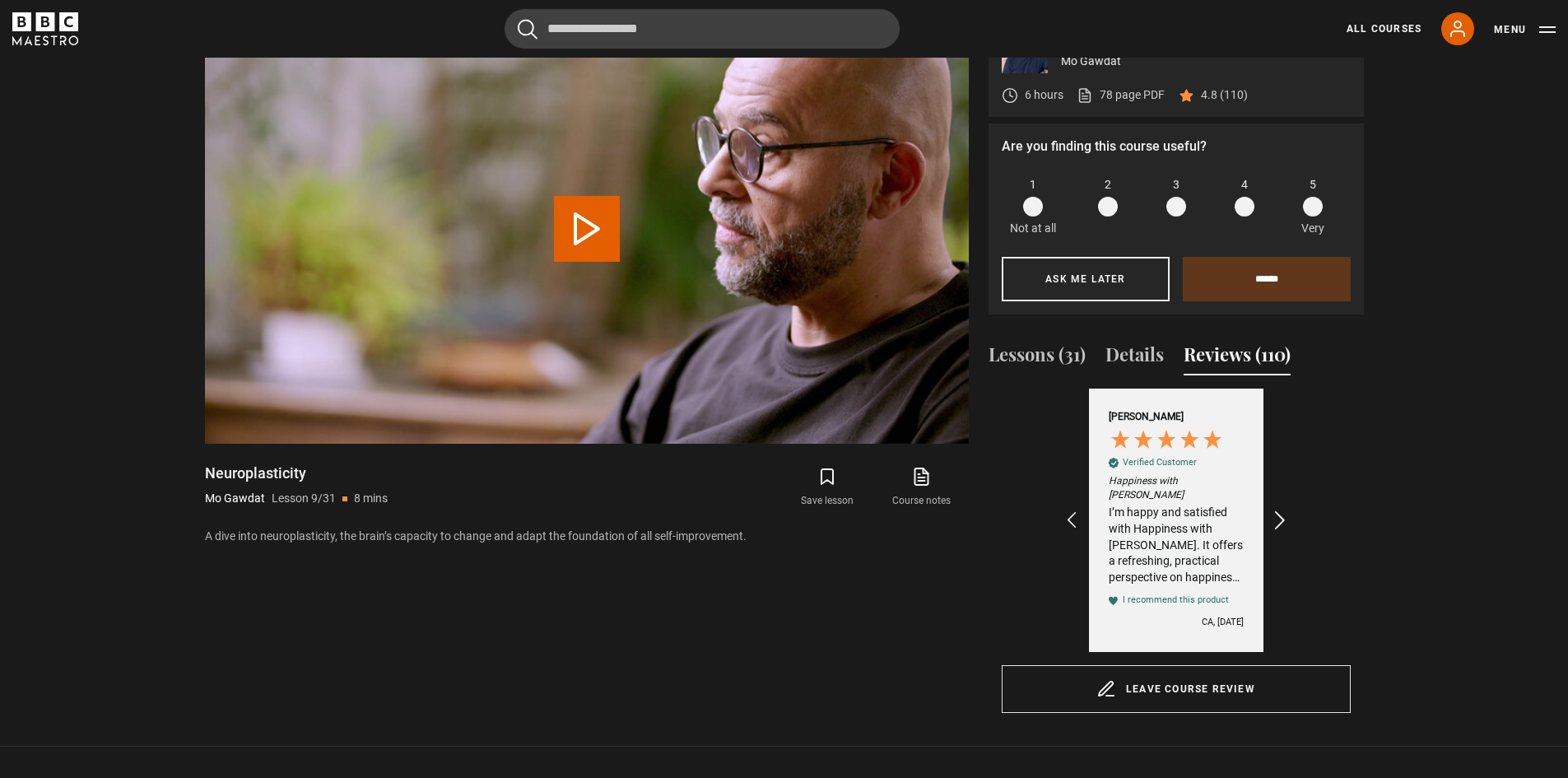
click at [1282, 511] on icon "REVIEWS.io Carousel Scroll Right" at bounding box center [1279, 520] width 23 height 23
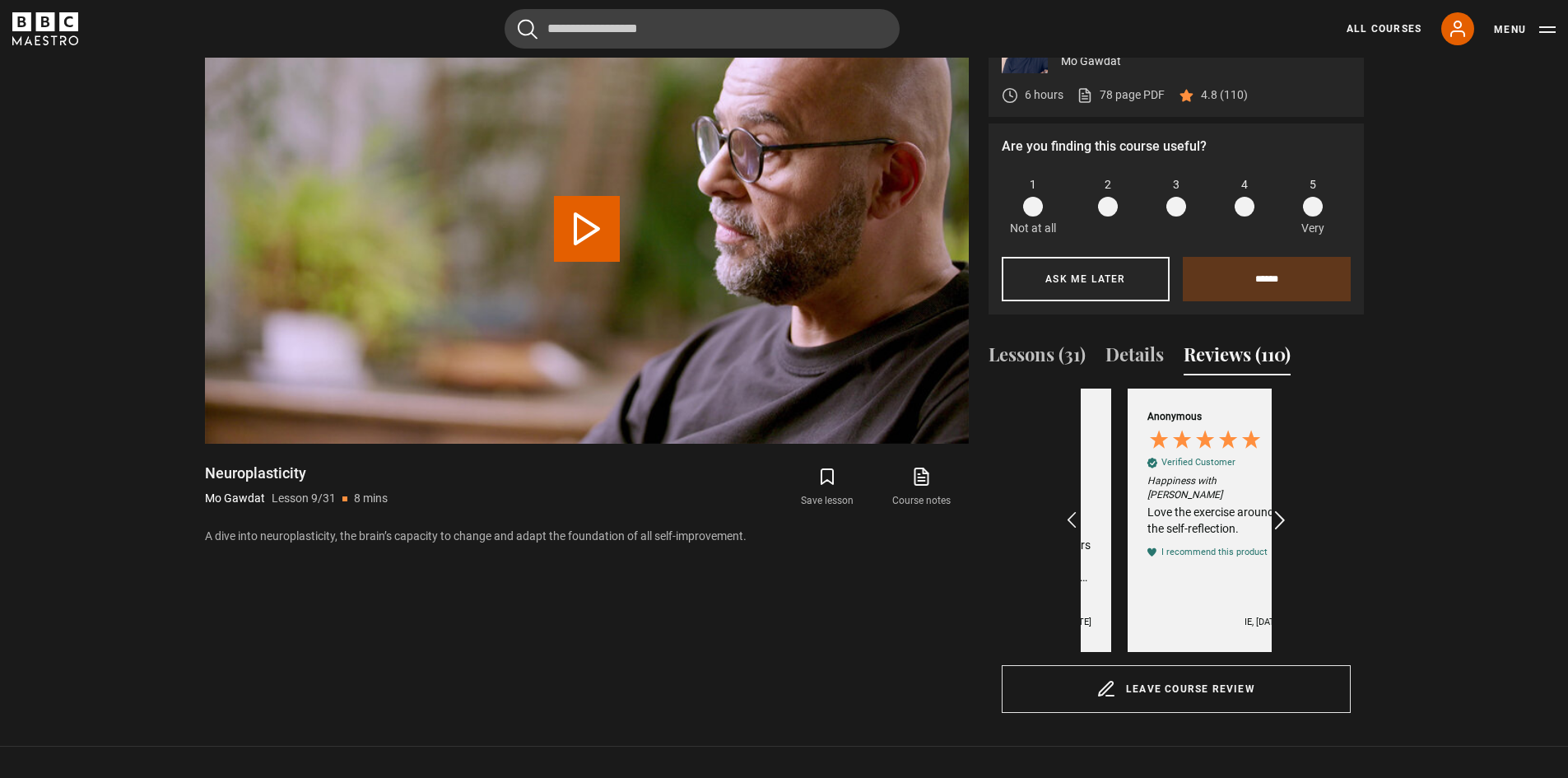
scroll to position [0, 2482]
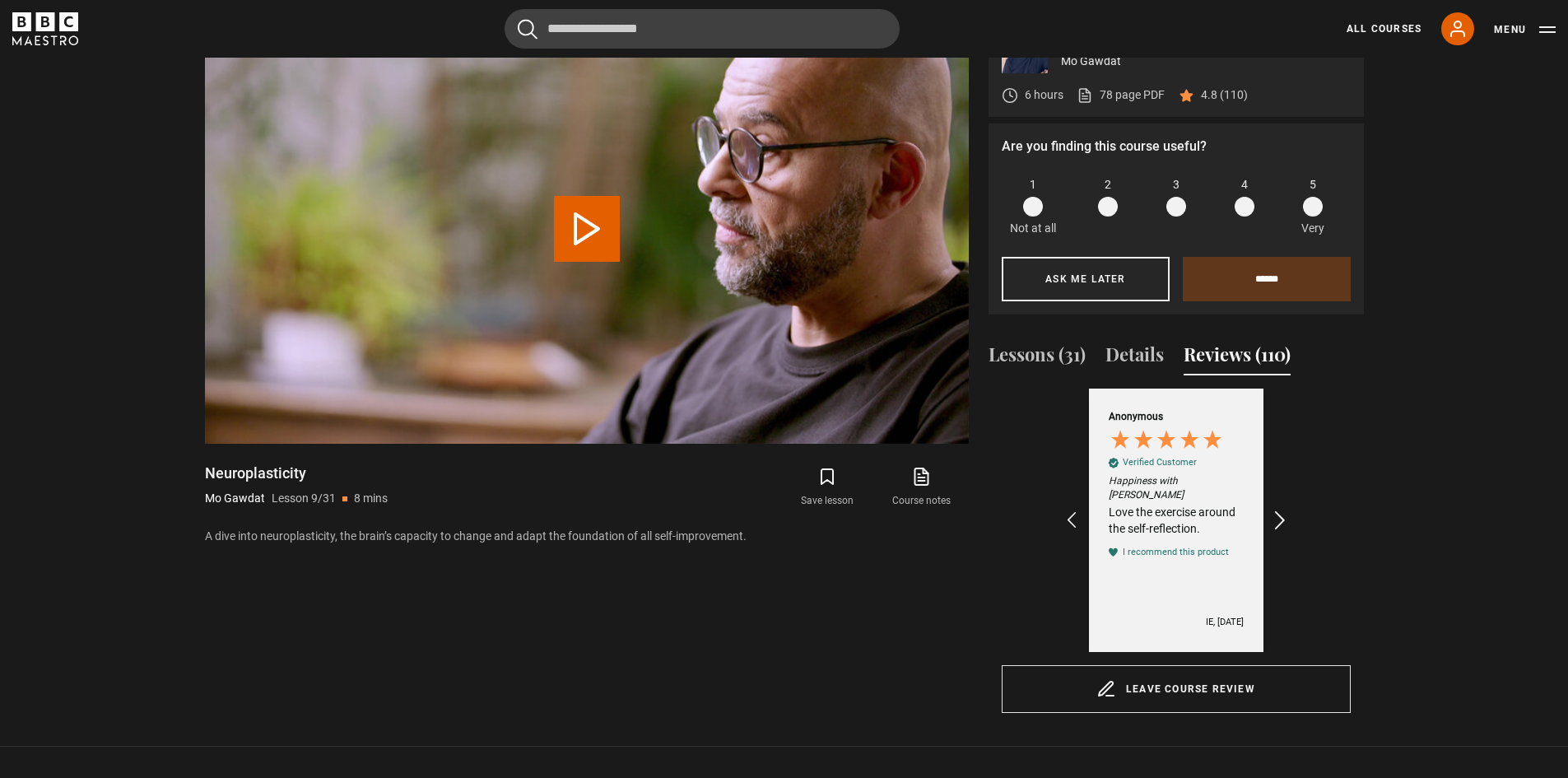
click at [1282, 511] on icon "REVIEWS.io Carousel Scroll Right" at bounding box center [1279, 520] width 23 height 23
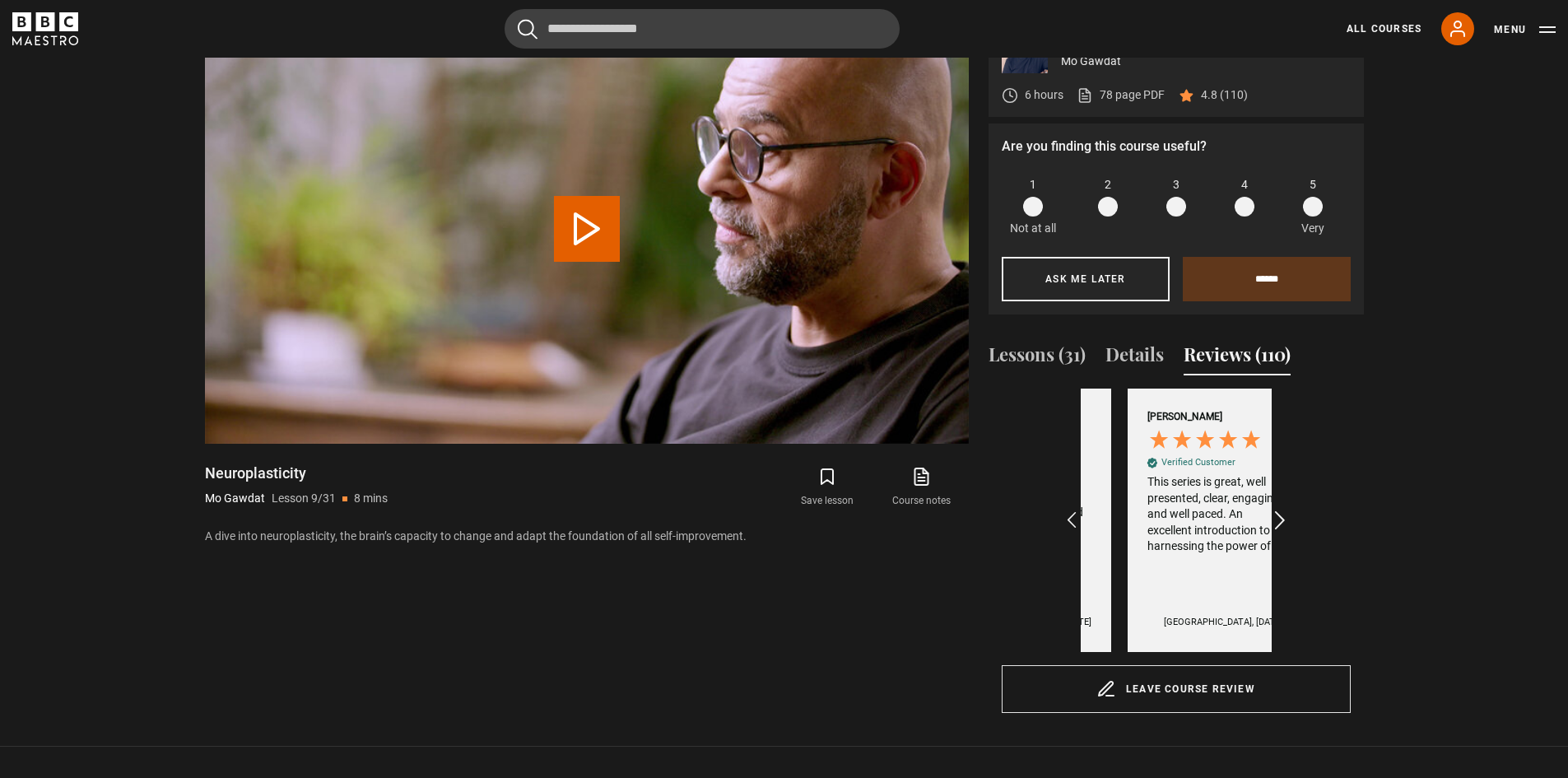
scroll to position [0, 2673]
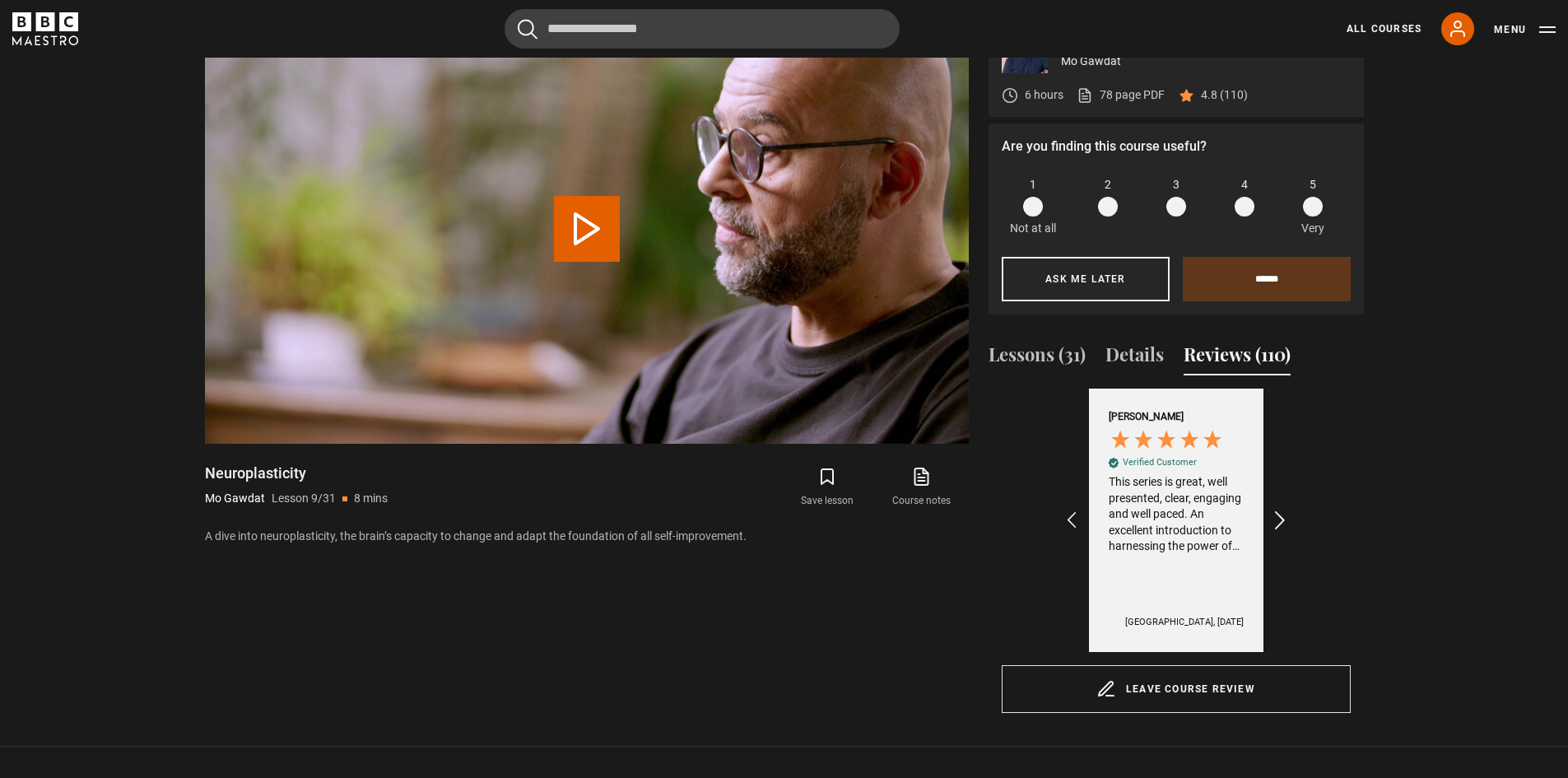
click at [1282, 511] on icon "REVIEWS.io Carousel Scroll Right" at bounding box center [1279, 520] width 23 height 23
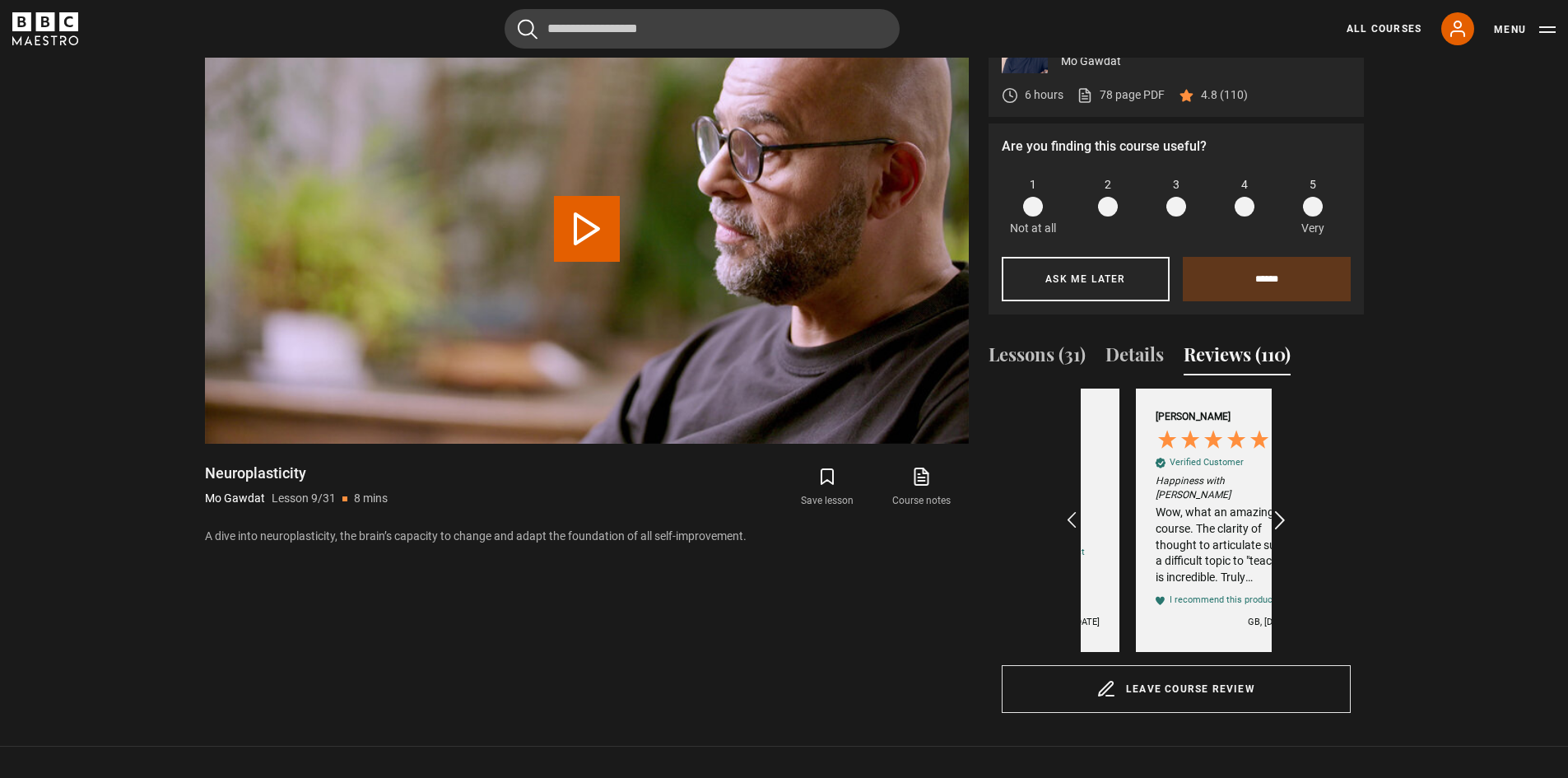
scroll to position [0, 3054]
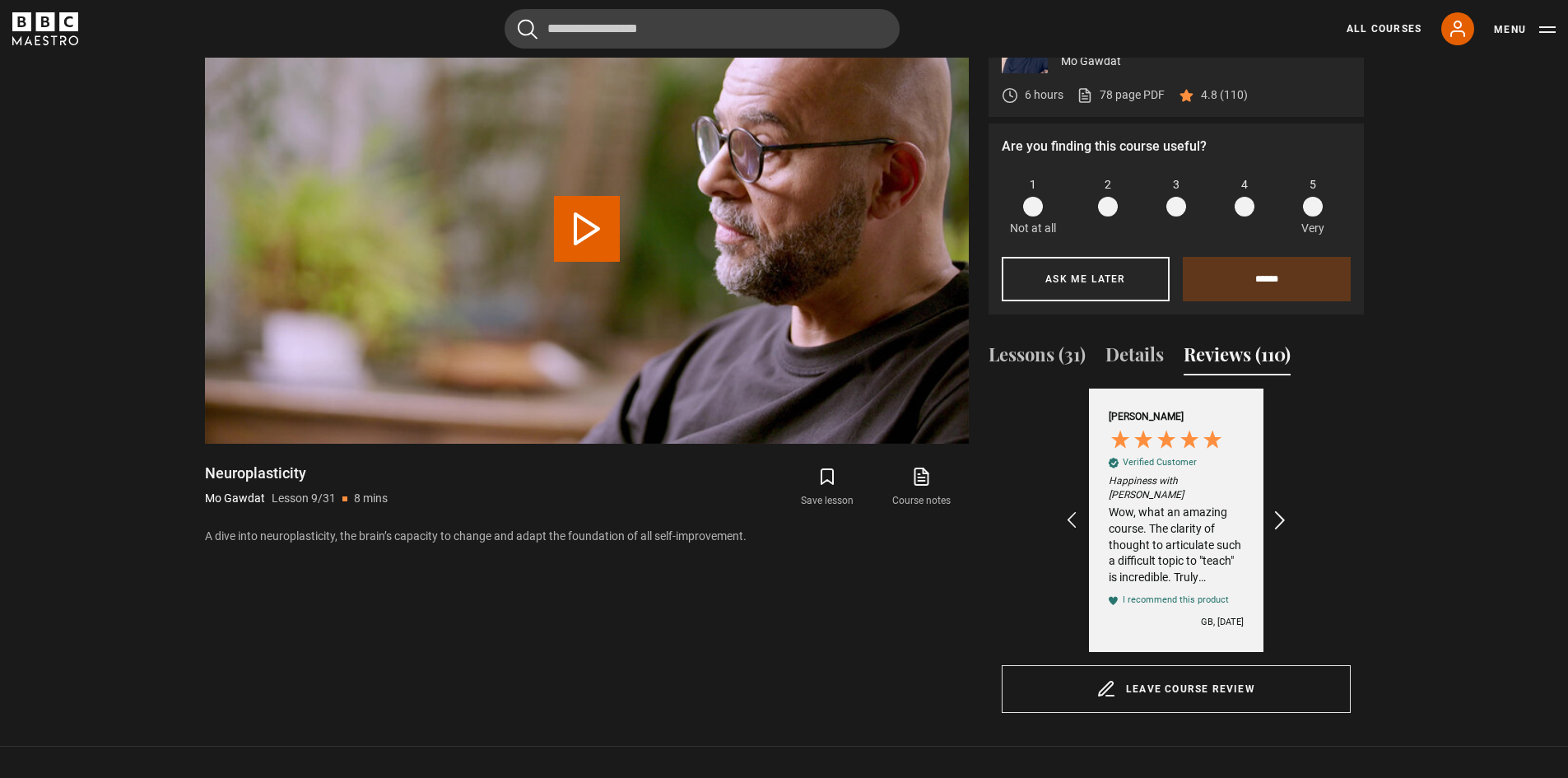
click at [1282, 511] on icon "REVIEWS.io Carousel Scroll Right" at bounding box center [1279, 520] width 23 height 23
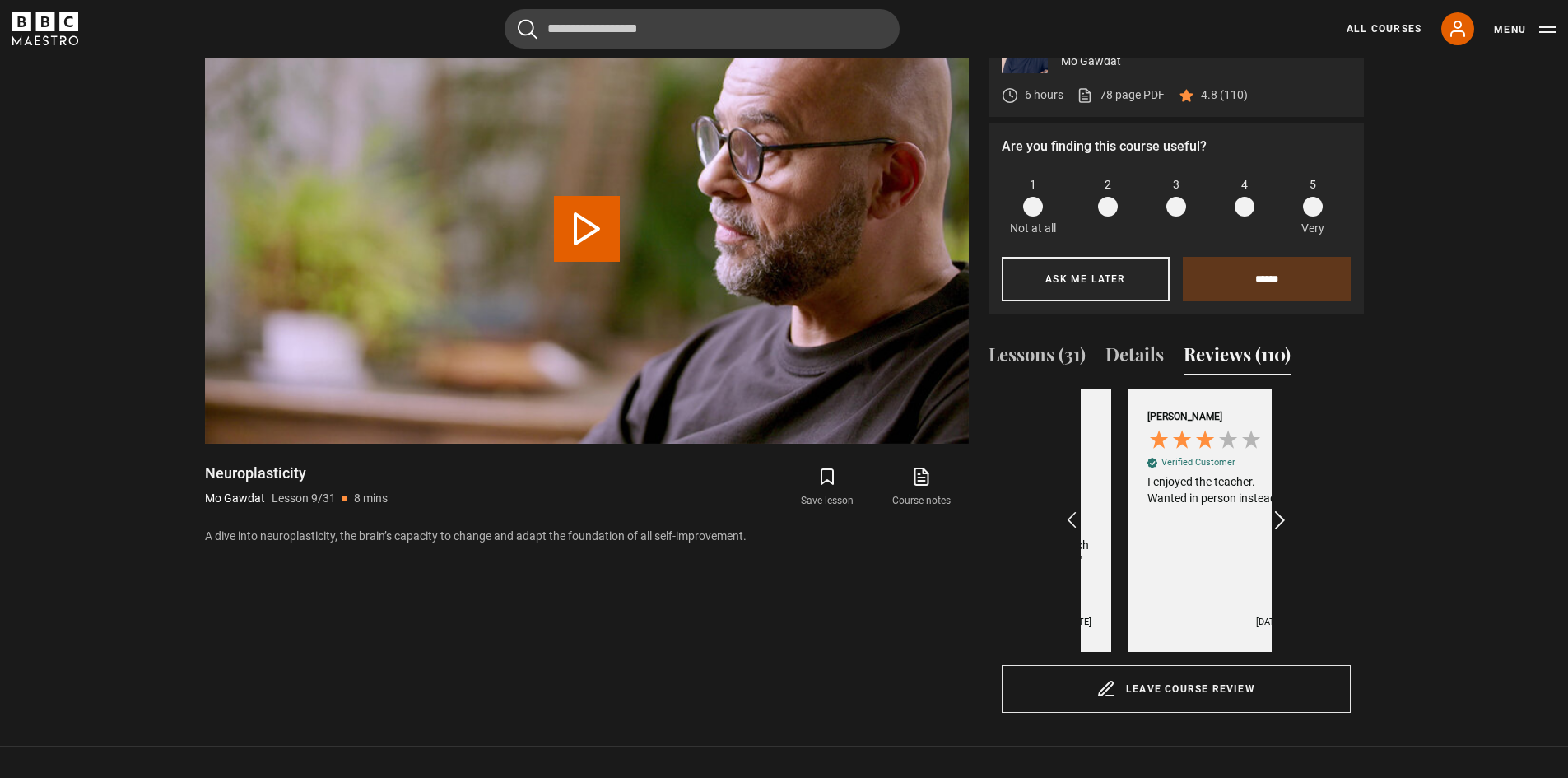
scroll to position [0, 3246]
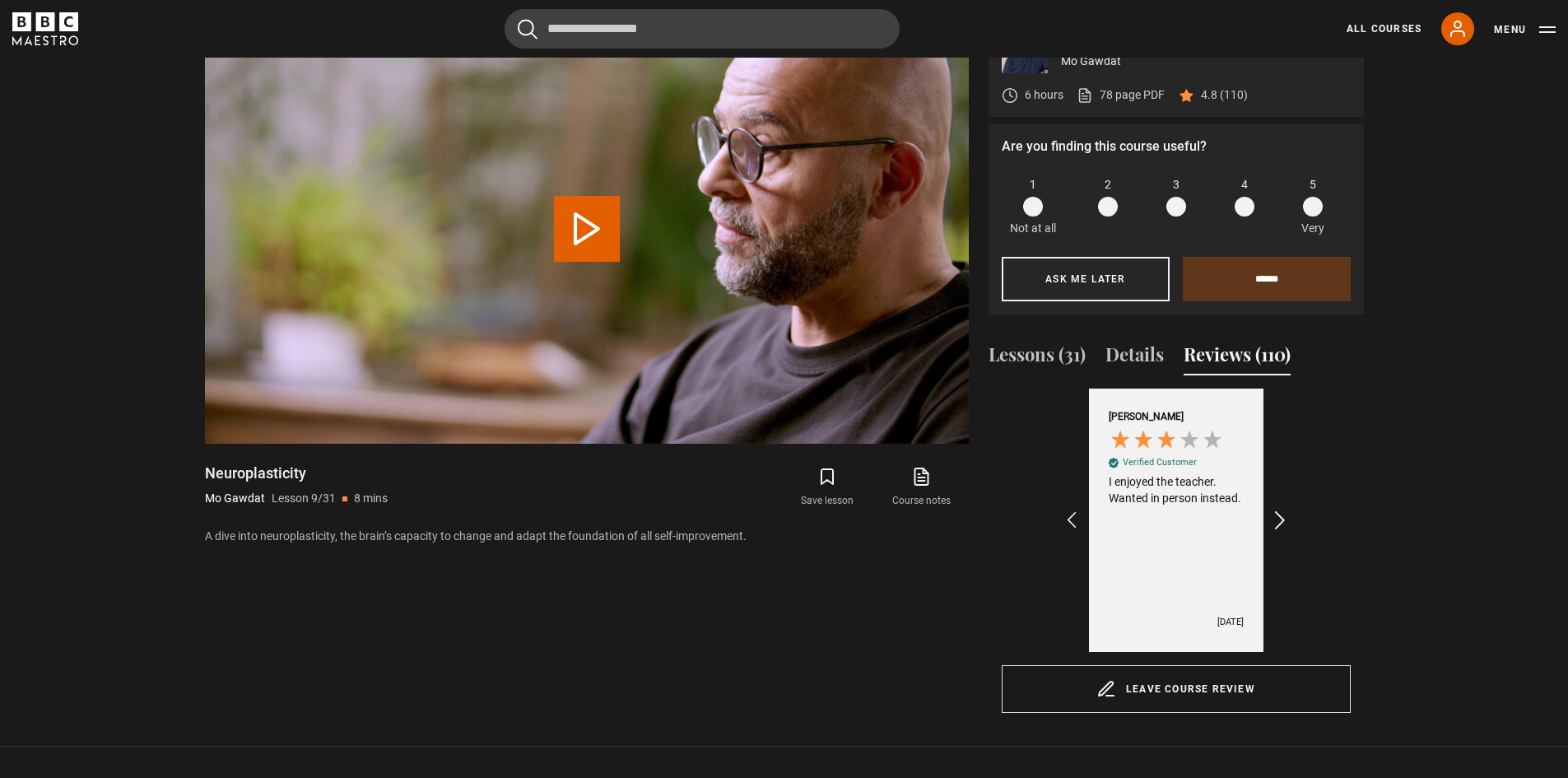
click at [1282, 511] on icon "REVIEWS.io Carousel Scroll Right" at bounding box center [1279, 520] width 23 height 23
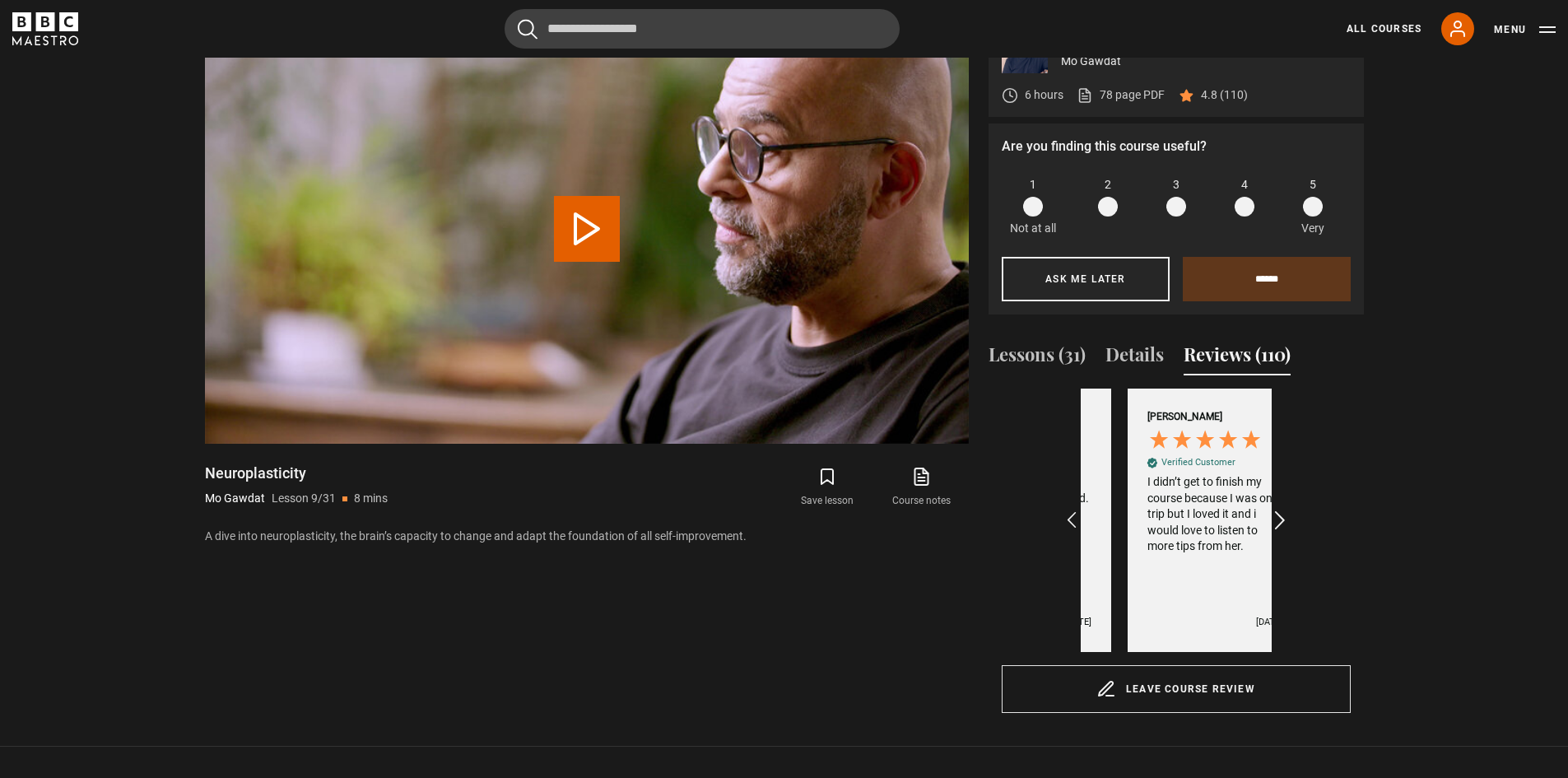
scroll to position [0, 3436]
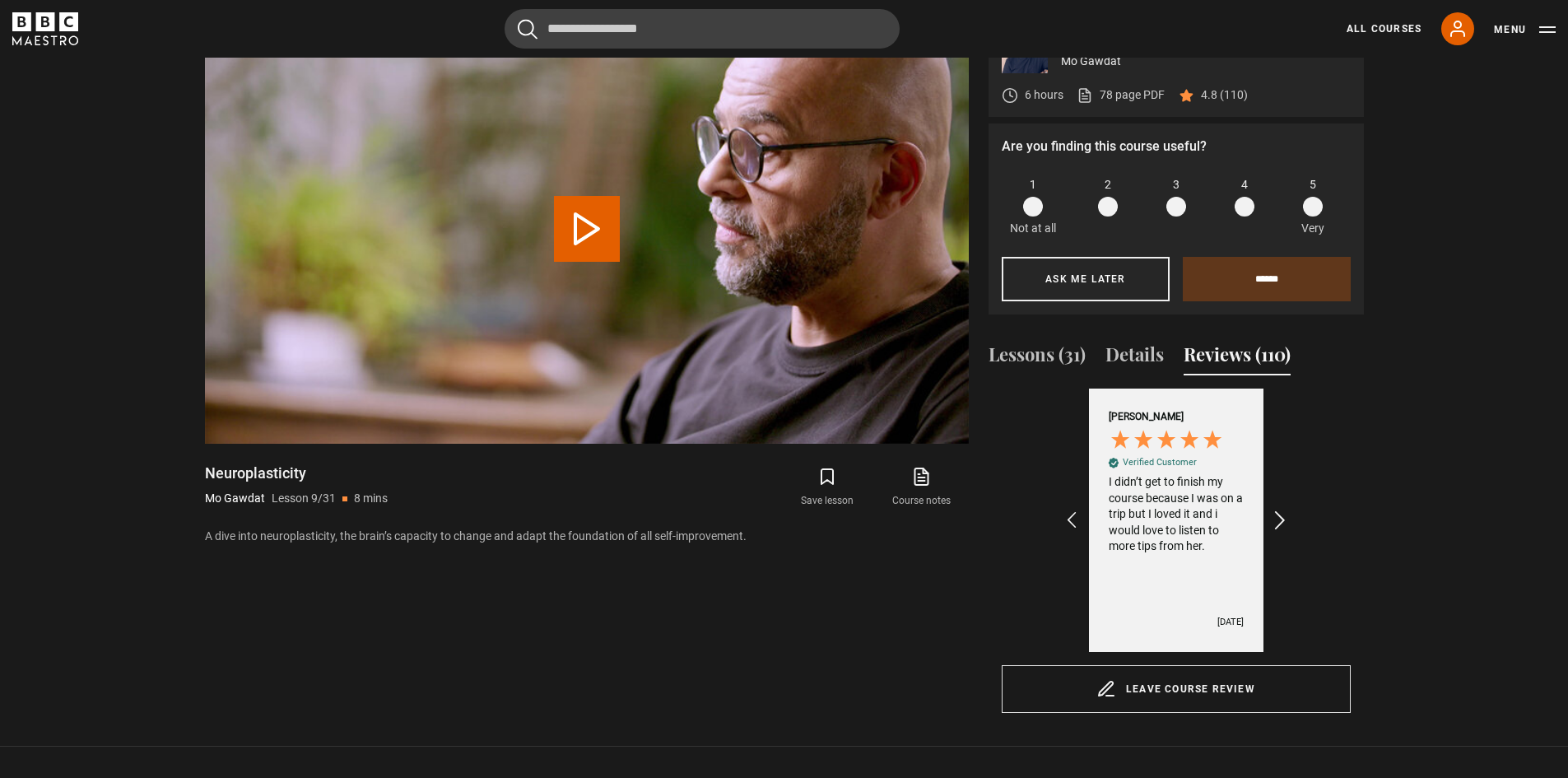
click at [1282, 511] on icon "REVIEWS.io Carousel Scroll Right" at bounding box center [1279, 520] width 23 height 23
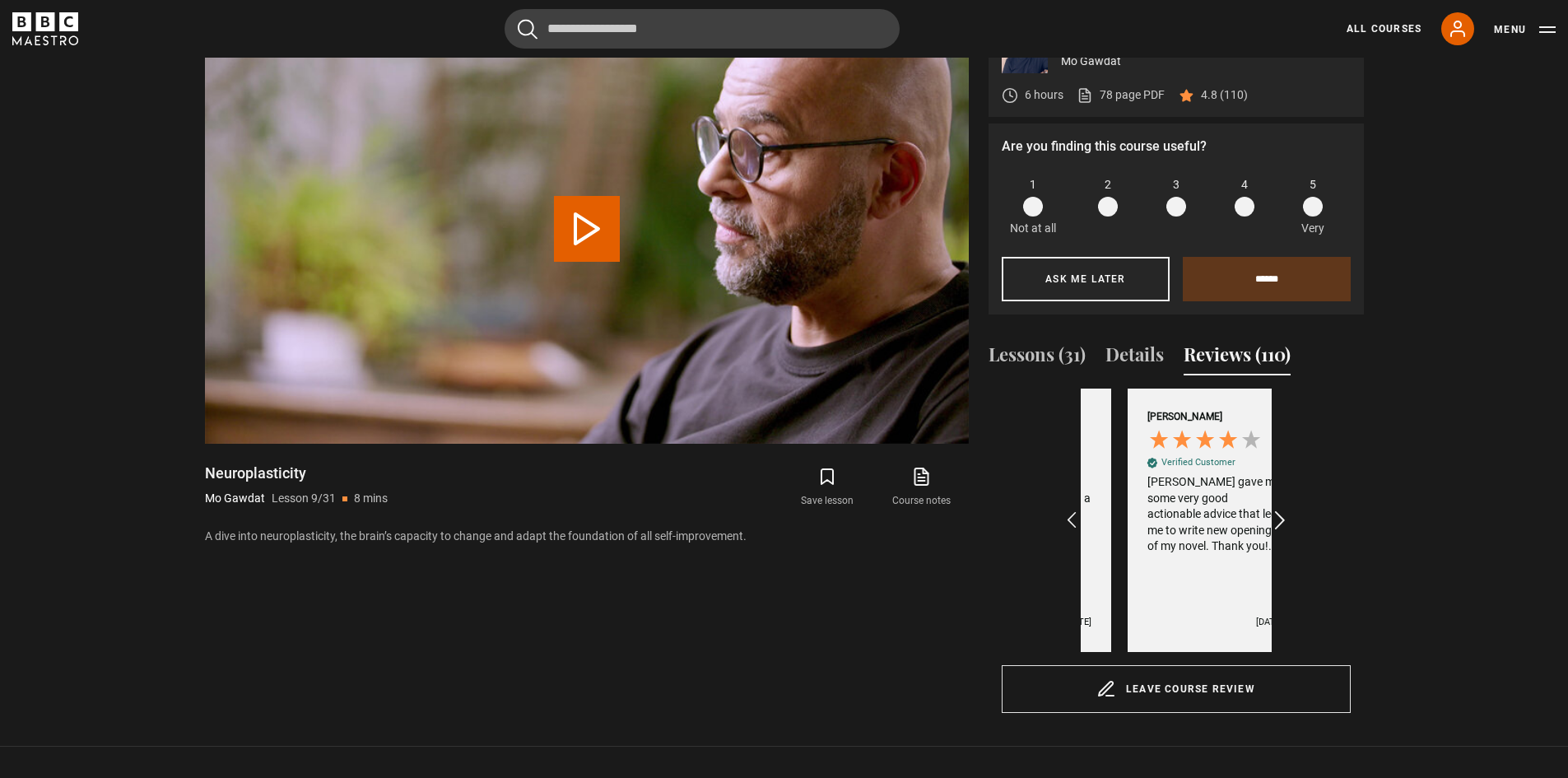
scroll to position [0, 3627]
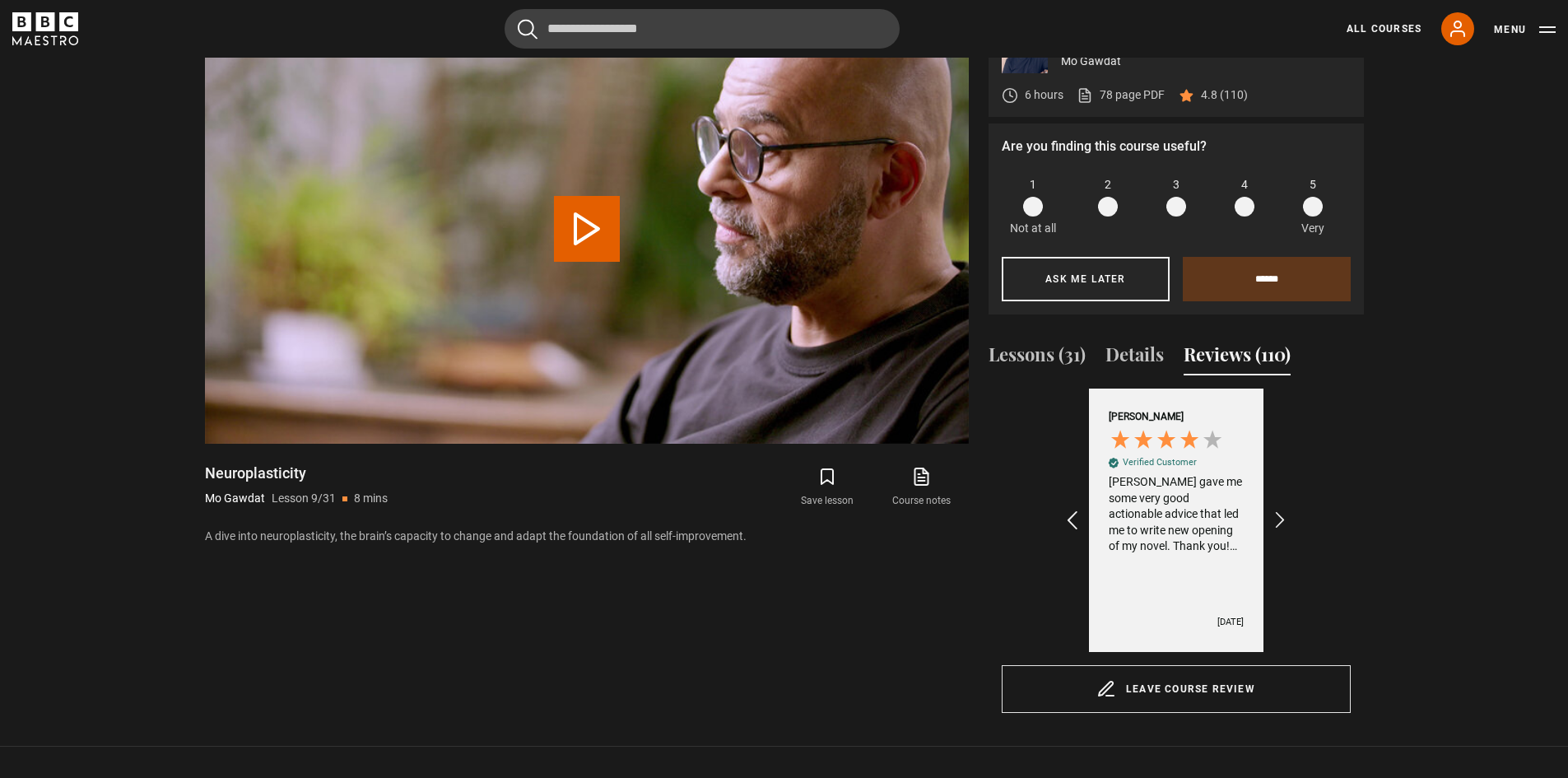
click at [1070, 516] on icon "REVIEWS.io Carousel Scroll Left" at bounding box center [1071, 520] width 23 height 23
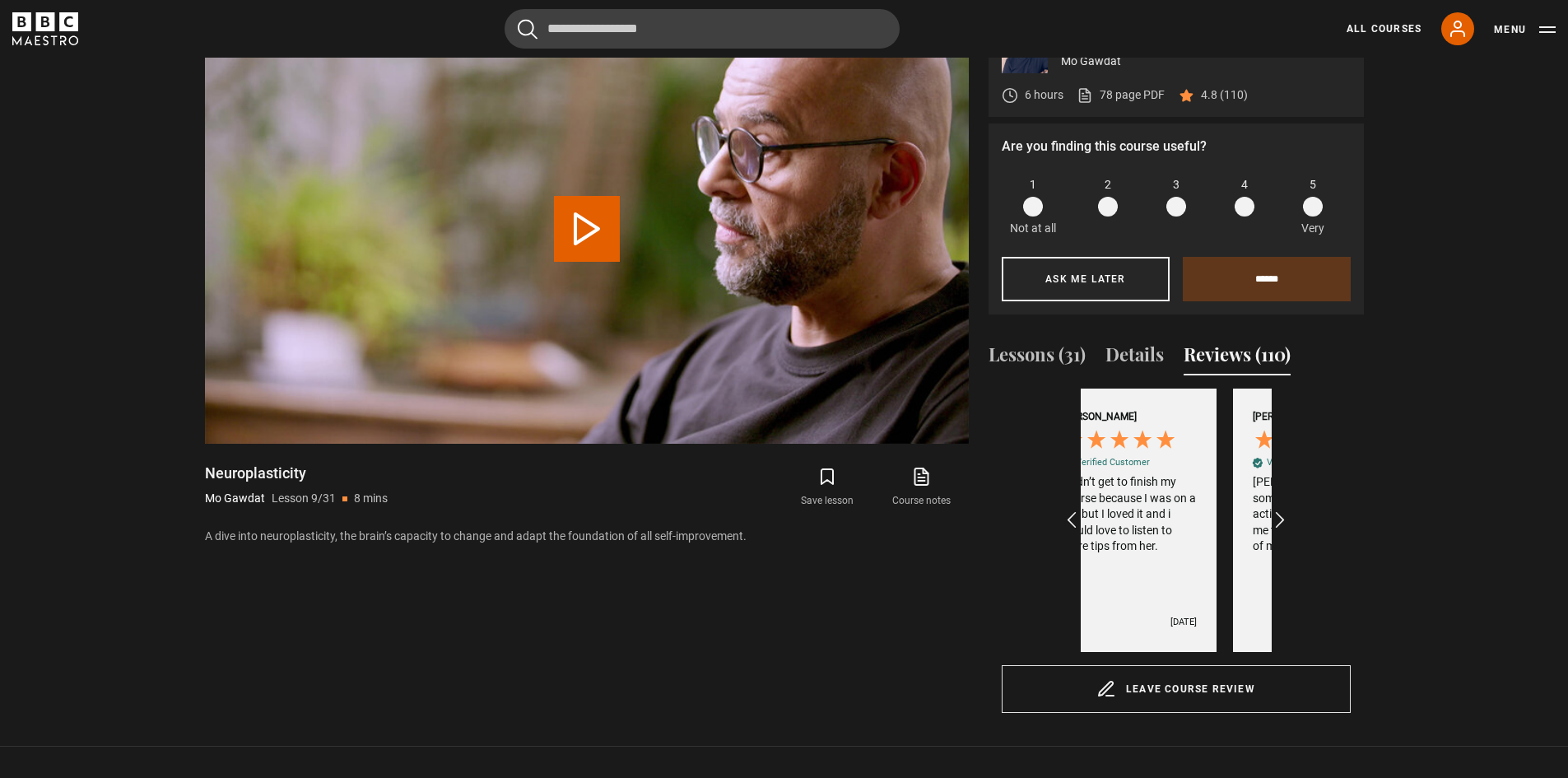
scroll to position [0, 3436]
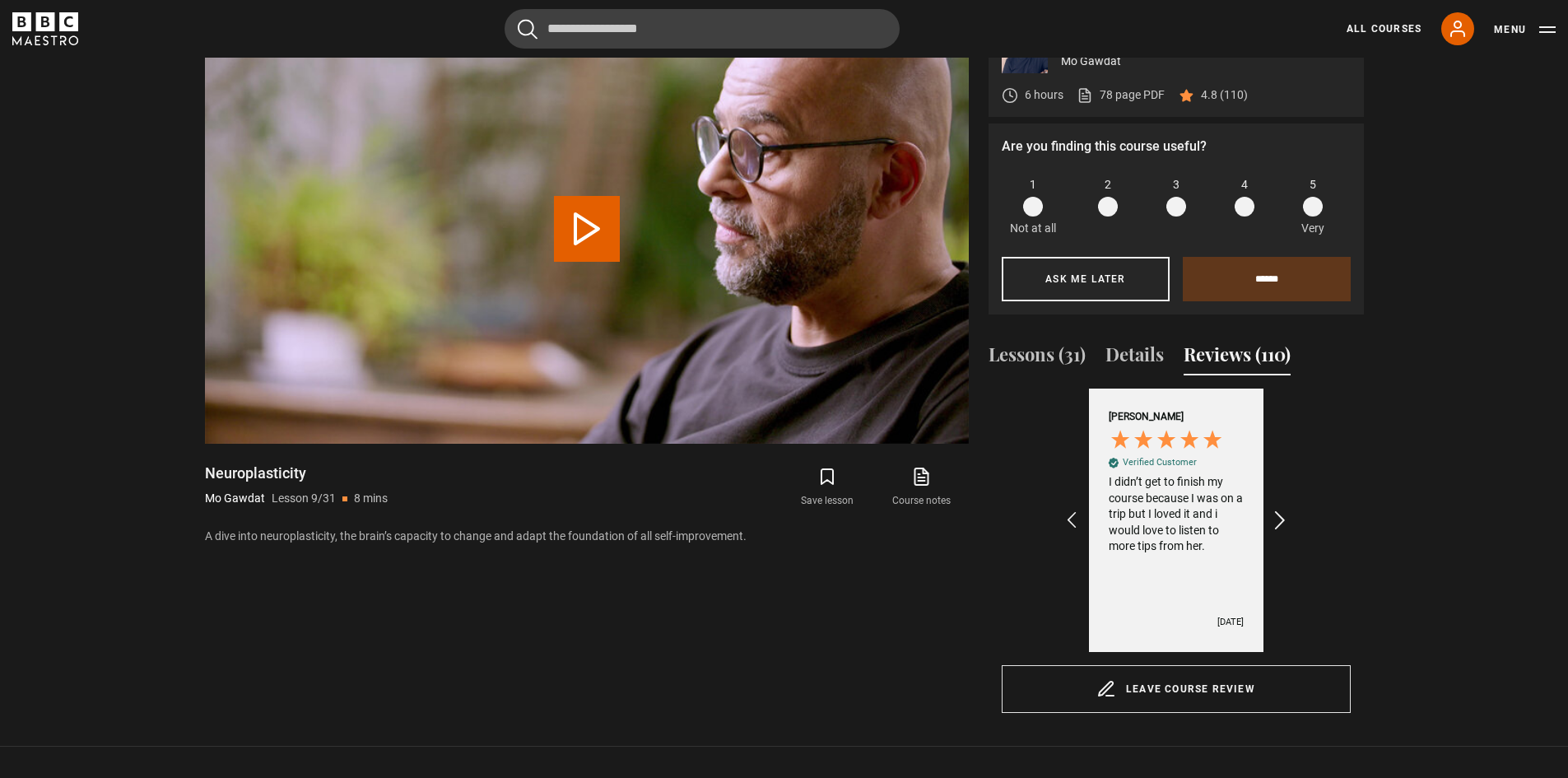
click at [1286, 514] on icon "REVIEWS.io Carousel Scroll Right" at bounding box center [1279, 520] width 23 height 23
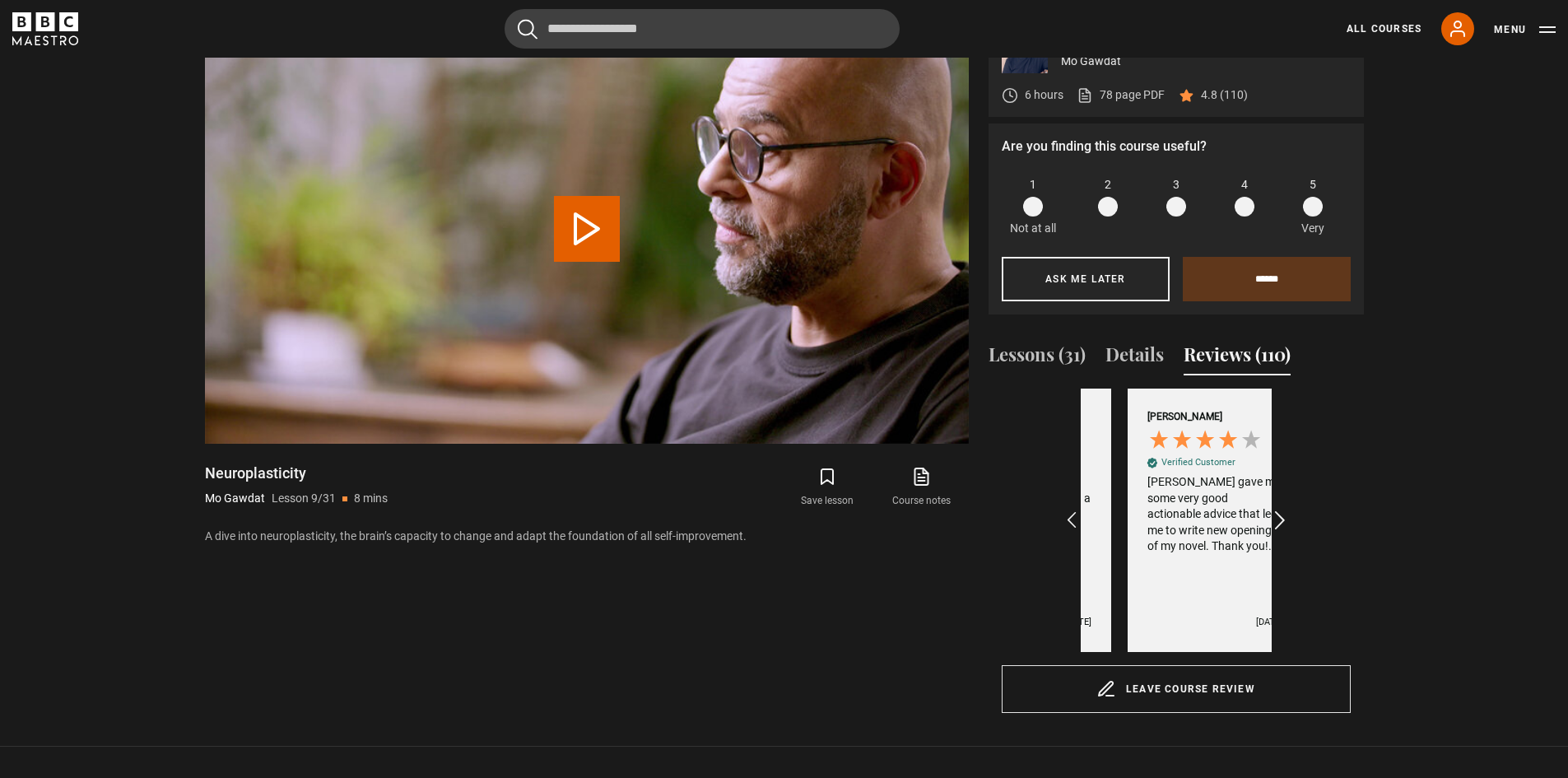
scroll to position [0, 3627]
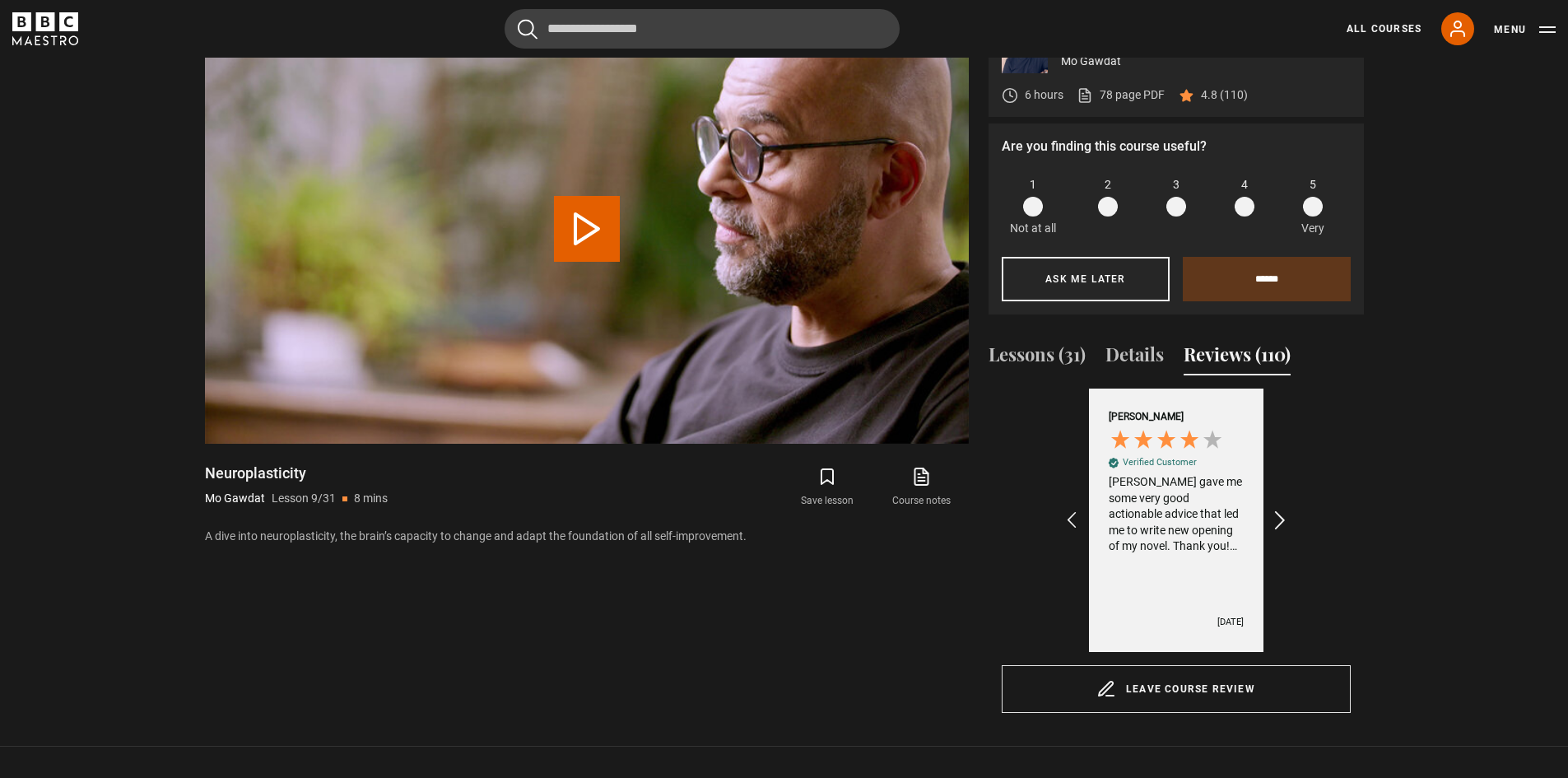
click at [1286, 514] on icon "REVIEWS.io Carousel Scroll Right" at bounding box center [1279, 520] width 23 height 23
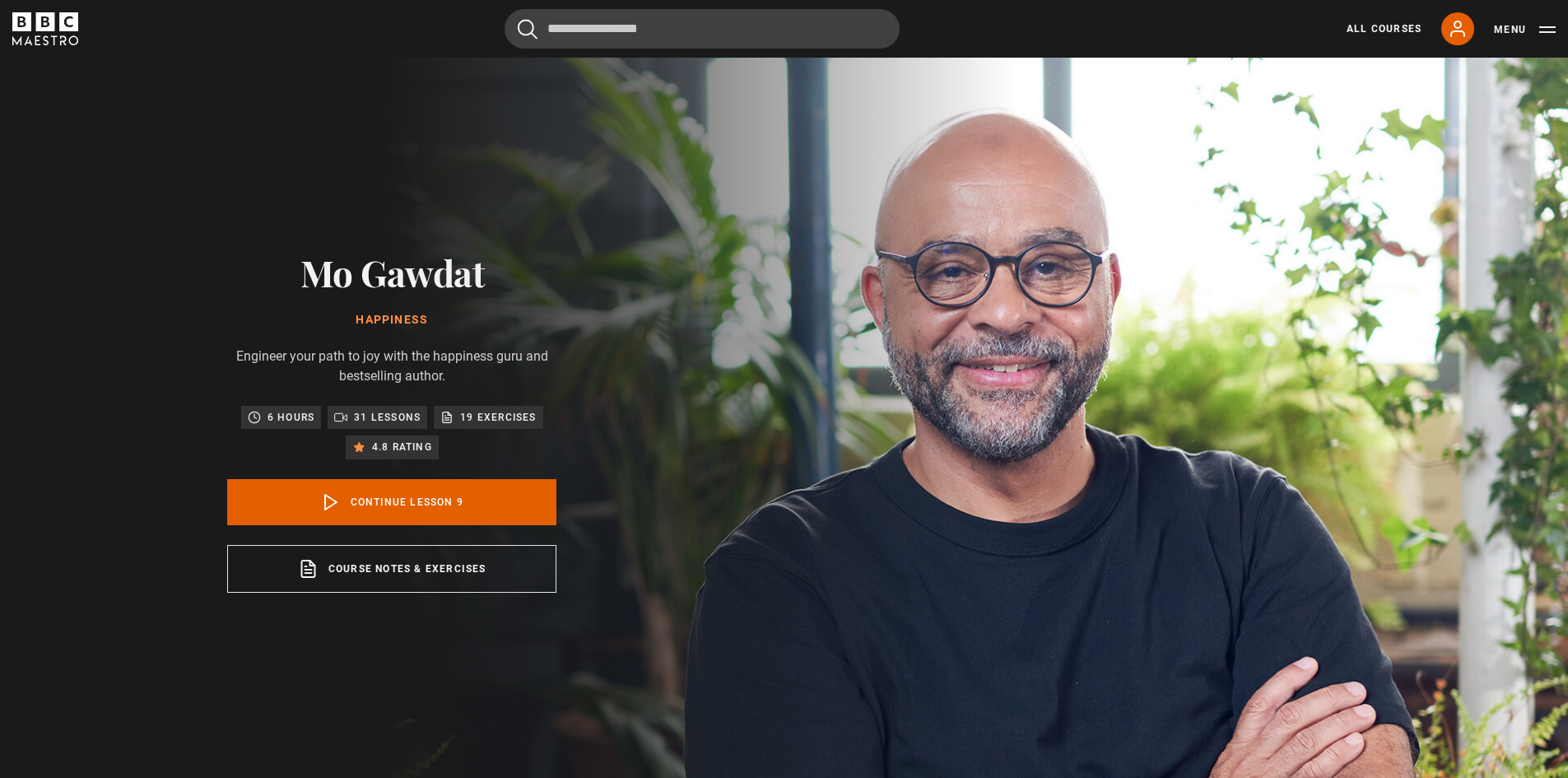
scroll to position [0, 1336]
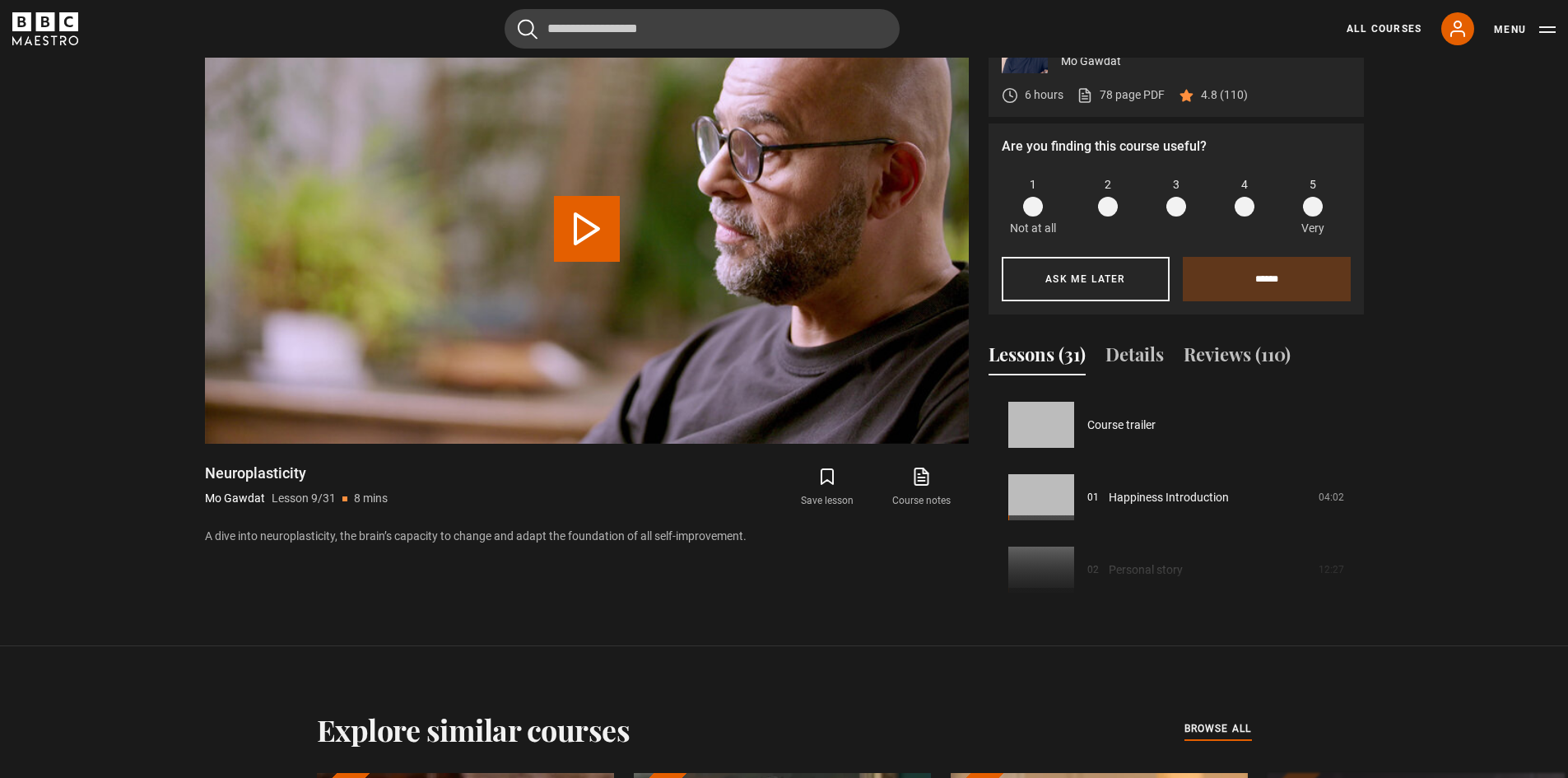
scroll to position [579, 0]
